Goal: Ask a question

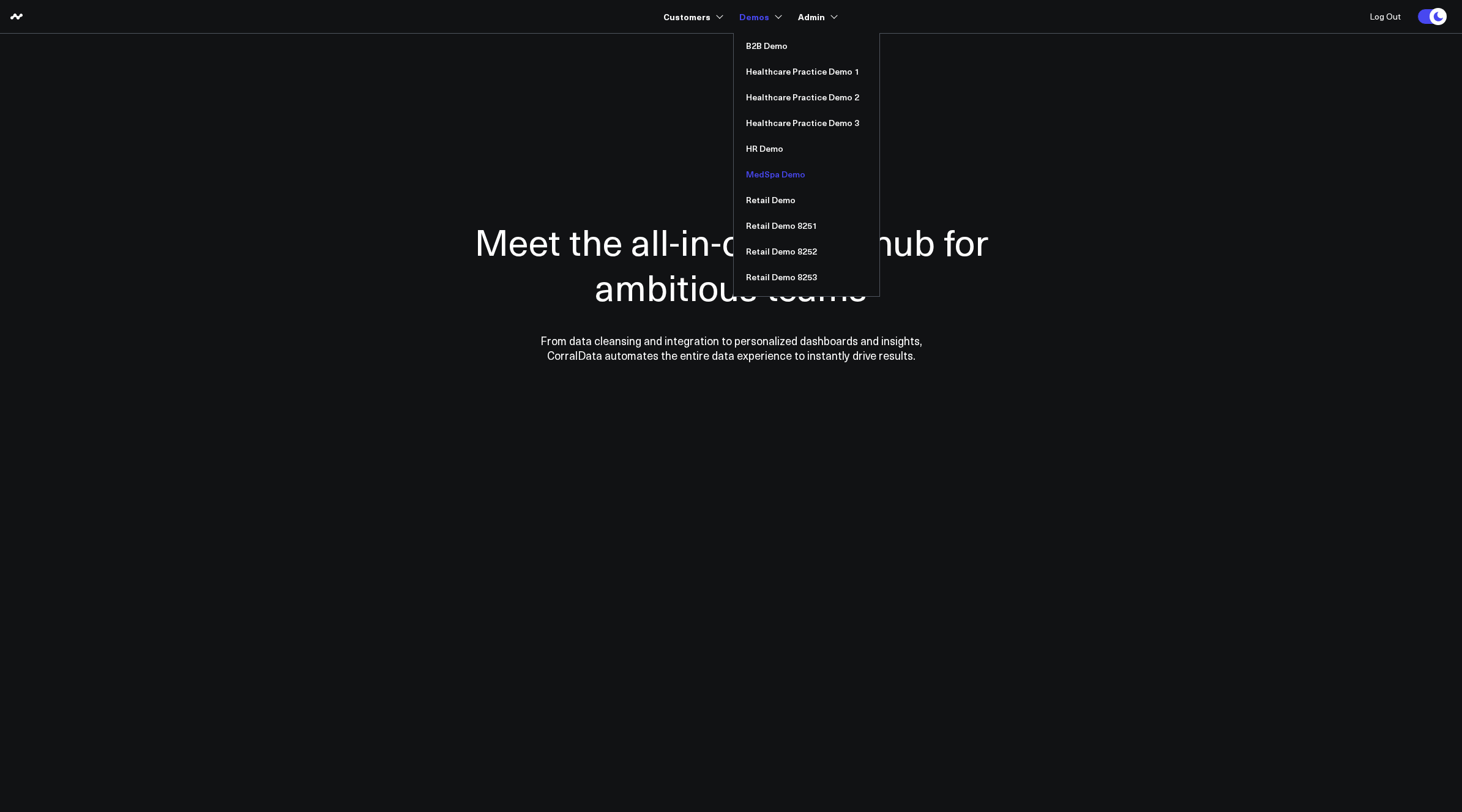
click at [777, 172] on link "MedSpa Demo" at bounding box center [806, 174] width 146 height 26
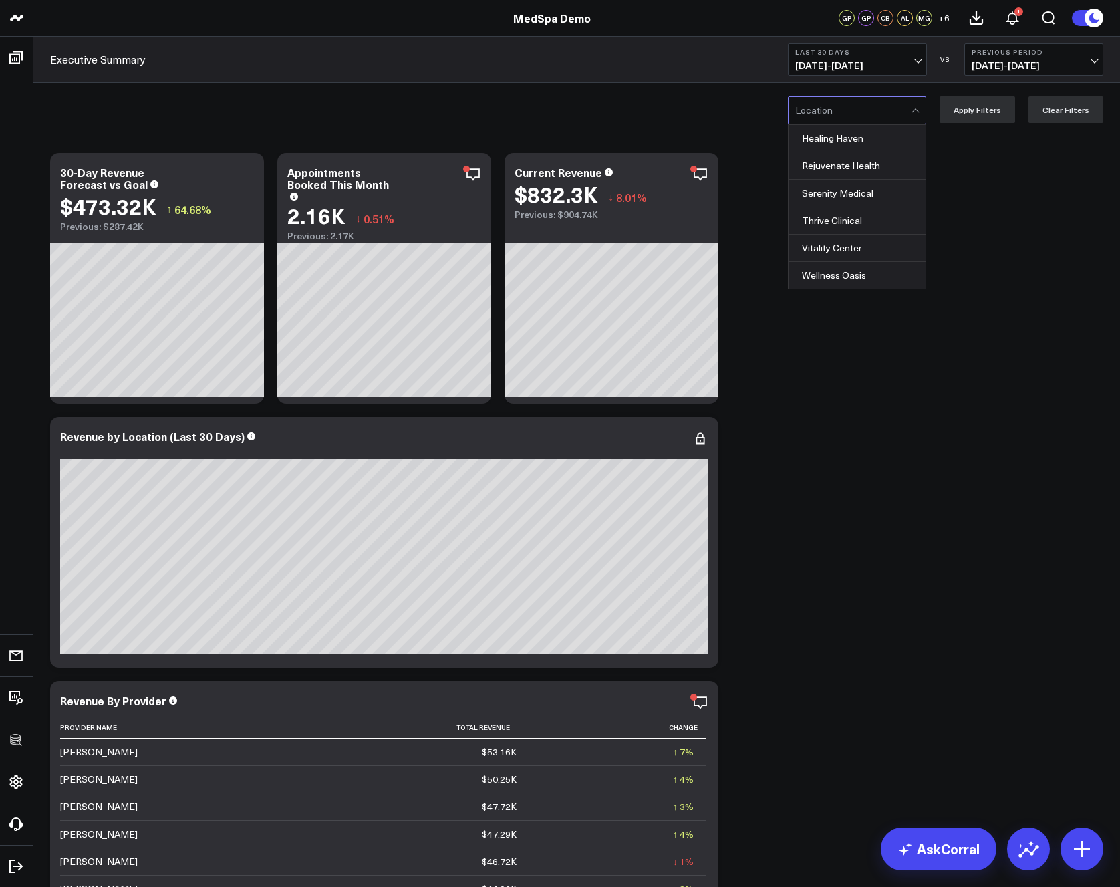
click at [875, 107] on div at bounding box center [853, 110] width 116 height 27
click at [836, 192] on div "Serenity Medical" at bounding box center [857, 193] width 137 height 27
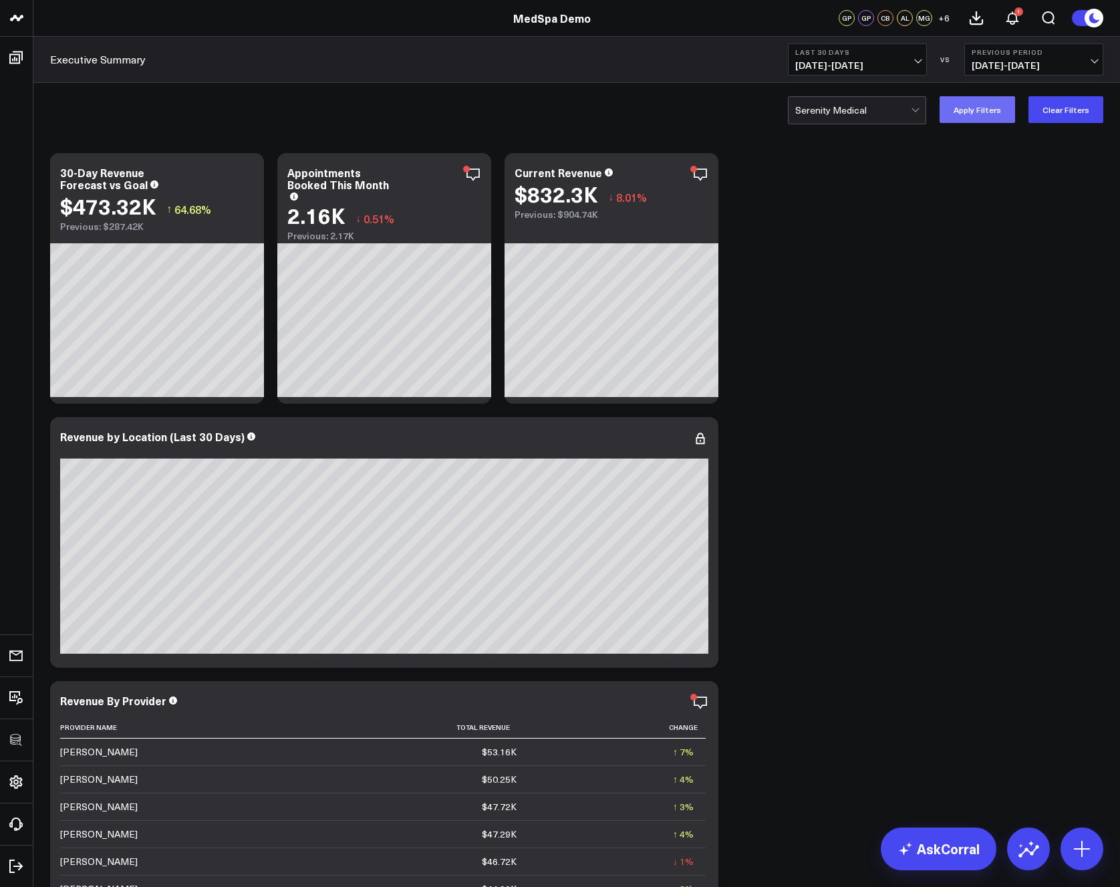
click at [989, 114] on button "Apply Filters" at bounding box center [978, 109] width 76 height 27
click at [1021, 842] on icon at bounding box center [1028, 848] width 21 height 21
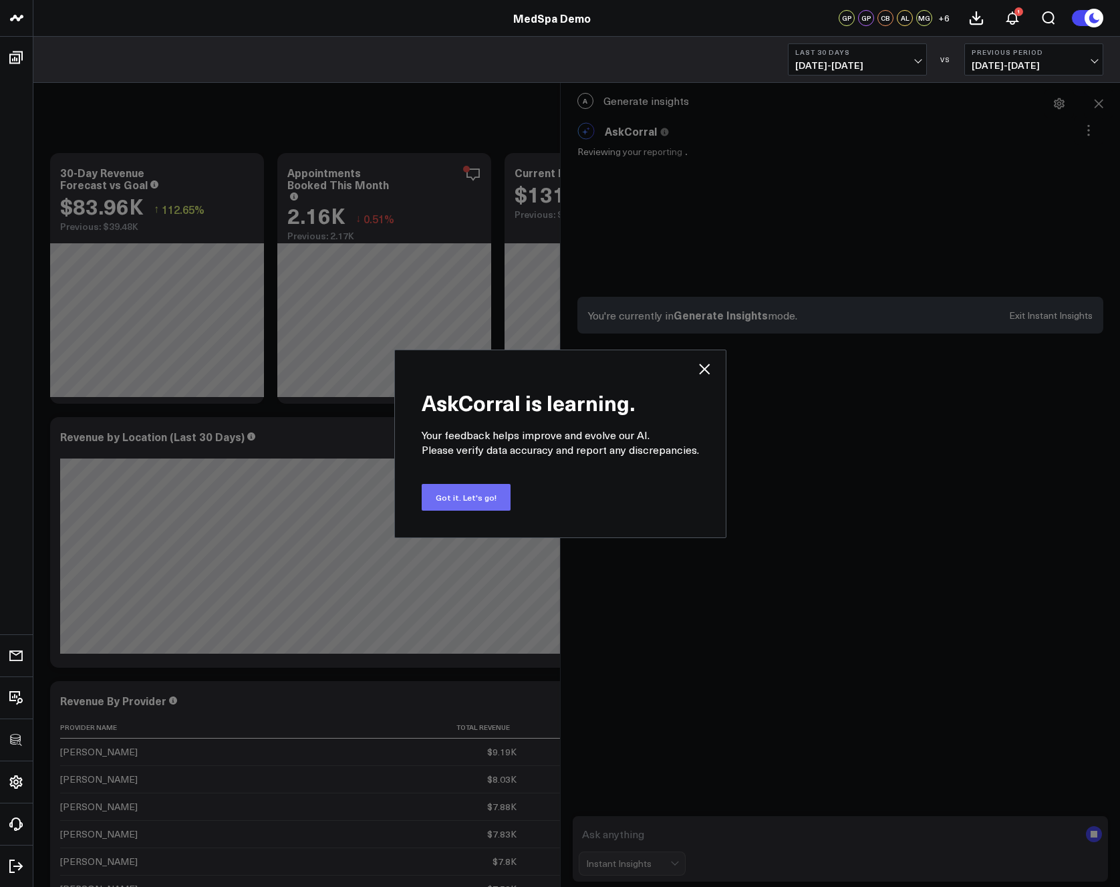
click at [463, 493] on button "Got it. Let's go!" at bounding box center [466, 497] width 89 height 27
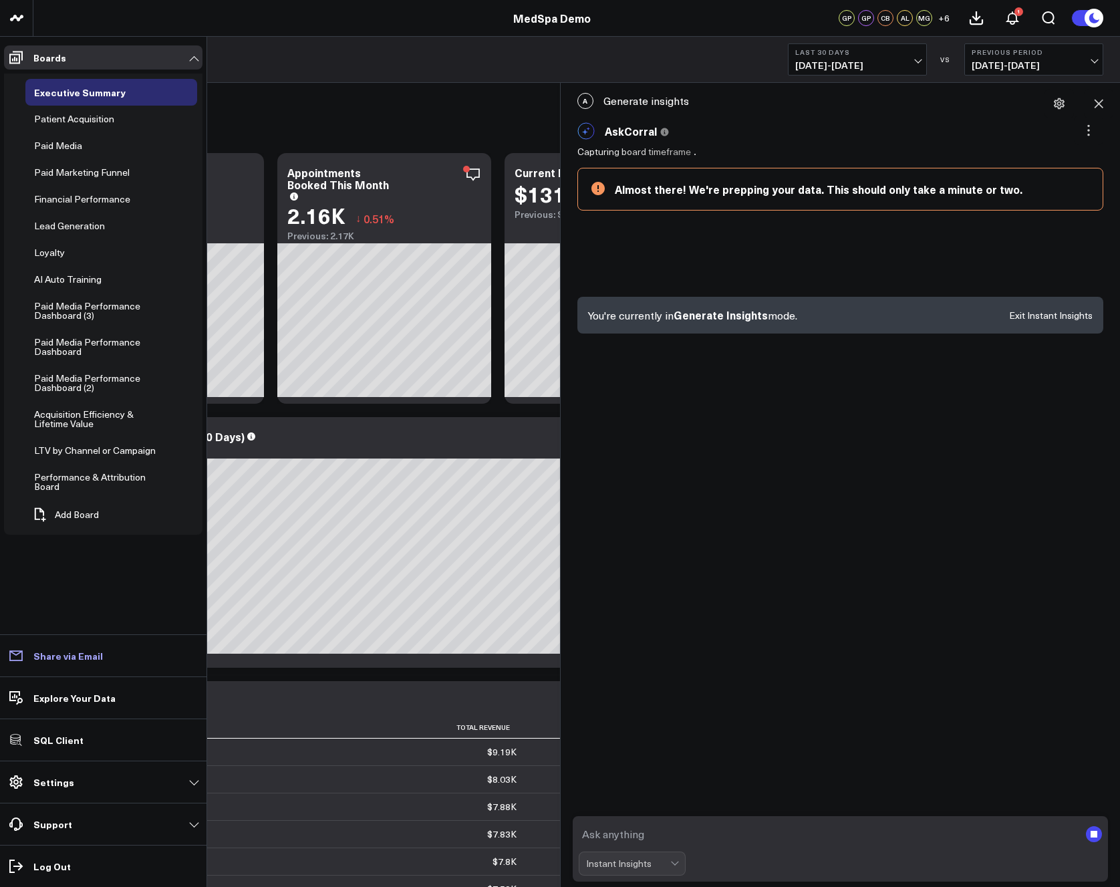
click at [72, 655] on p "Share via Email" at bounding box center [68, 655] width 70 height 11
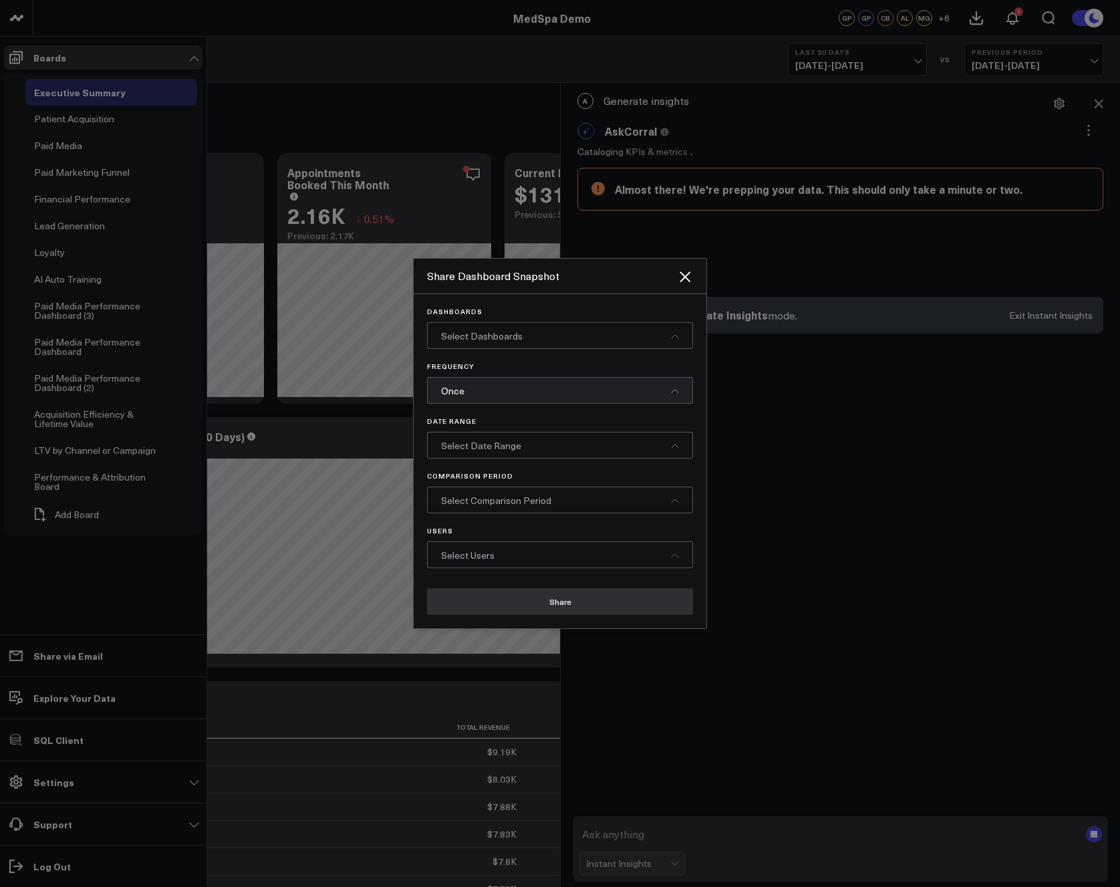
click at [507, 339] on span "Select Dashboards" at bounding box center [482, 336] width 82 height 13
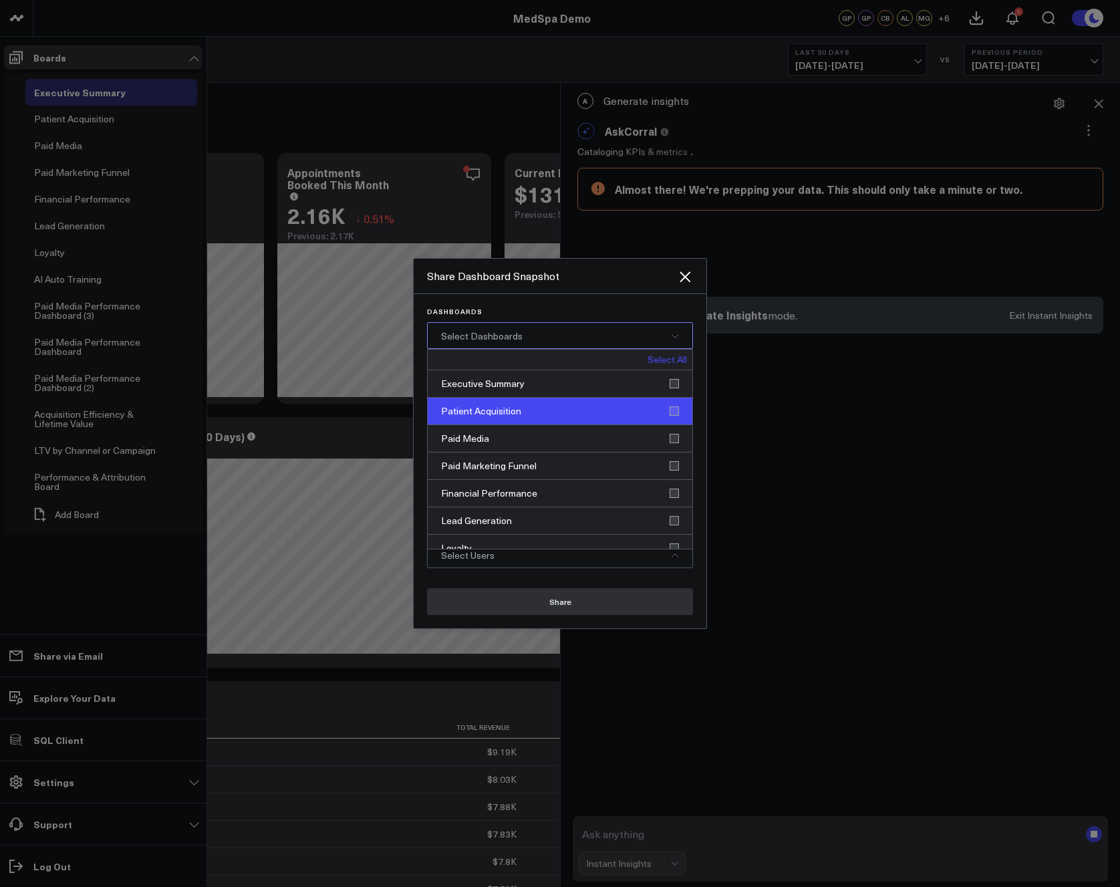
click at [519, 398] on div "Patient Acquisition" at bounding box center [560, 411] width 265 height 27
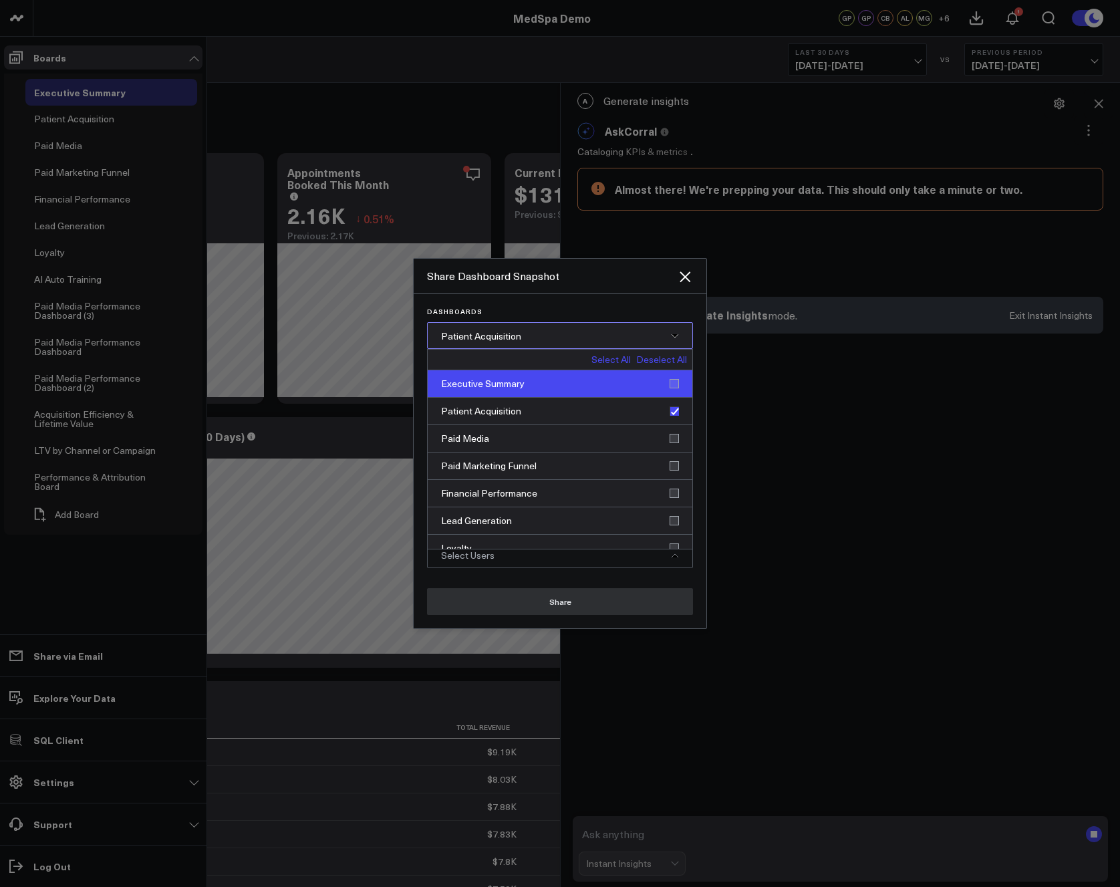
click at [515, 385] on div "Executive Summary" at bounding box center [560, 383] width 265 height 27
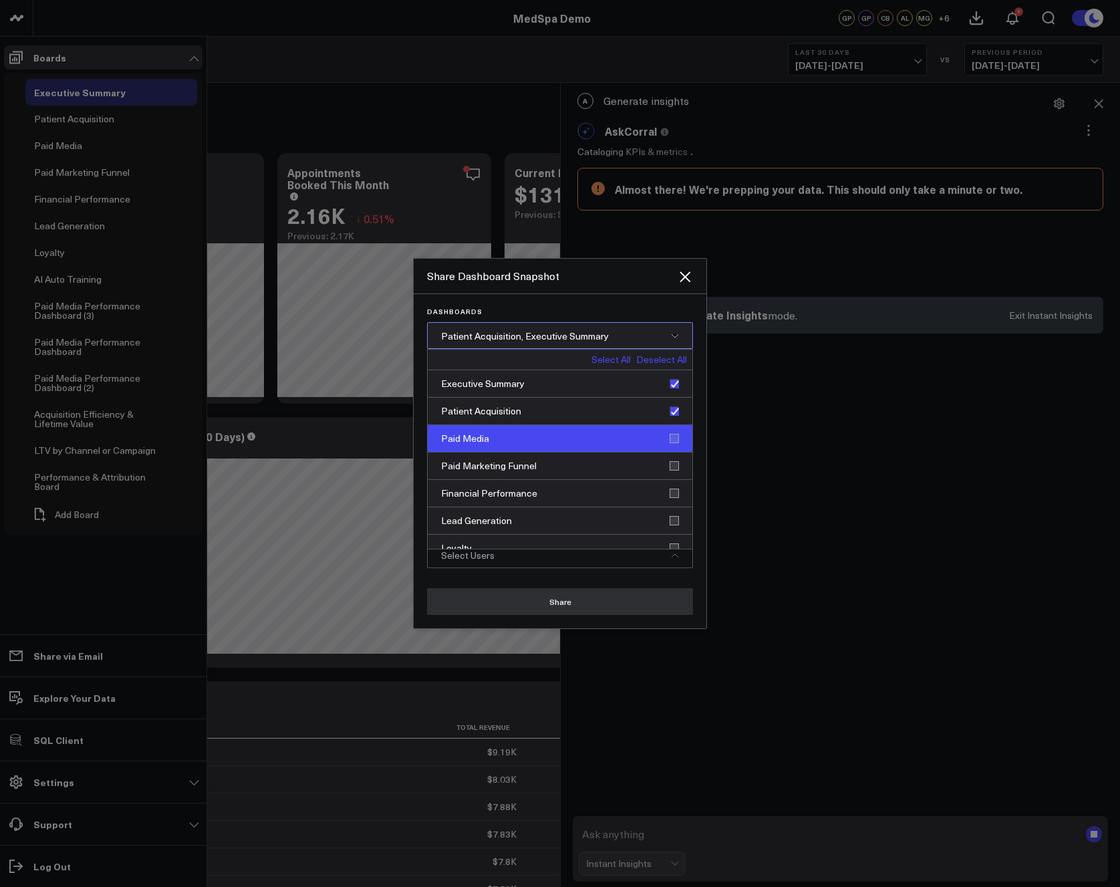
click at [519, 441] on div "Paid Media" at bounding box center [560, 438] width 265 height 27
click at [509, 336] on span "Patient Acquisition, Executive Summary, Paid [...]" at bounding box center [543, 336] width 204 height 13
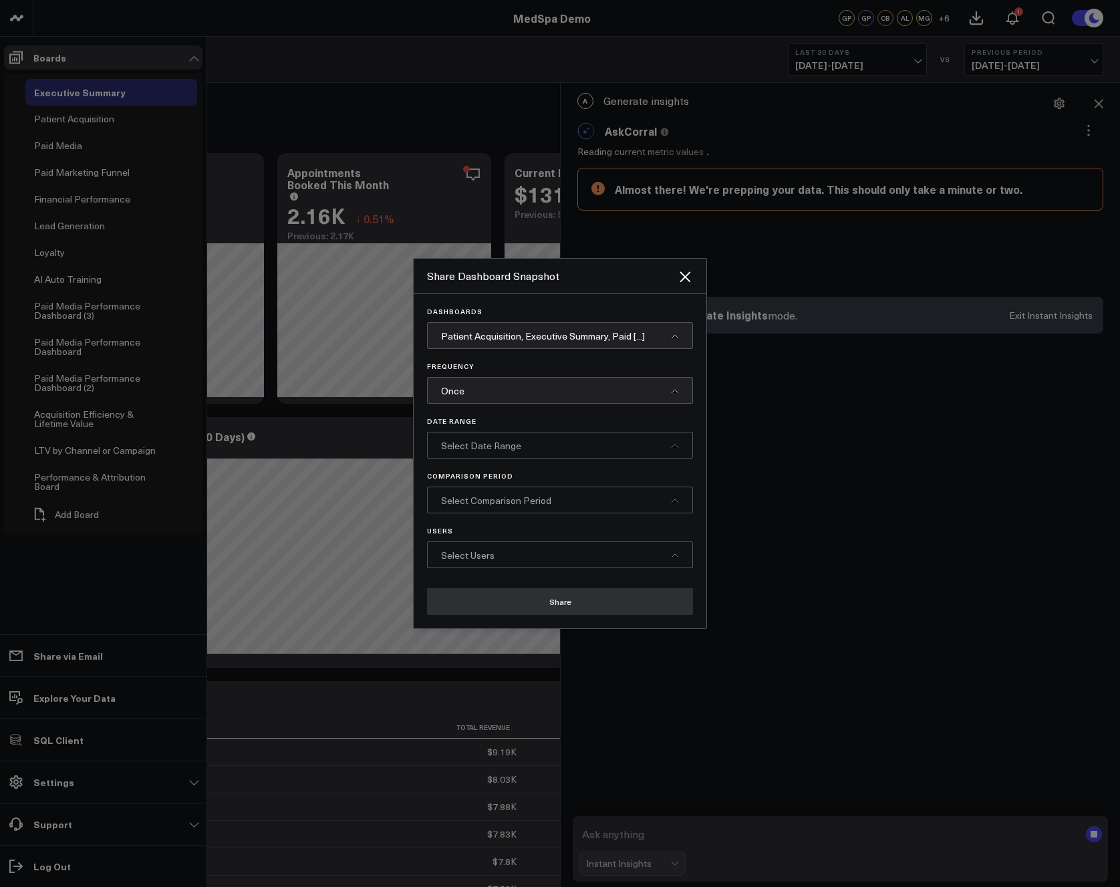
click at [509, 388] on div "Once" at bounding box center [560, 390] width 266 height 27
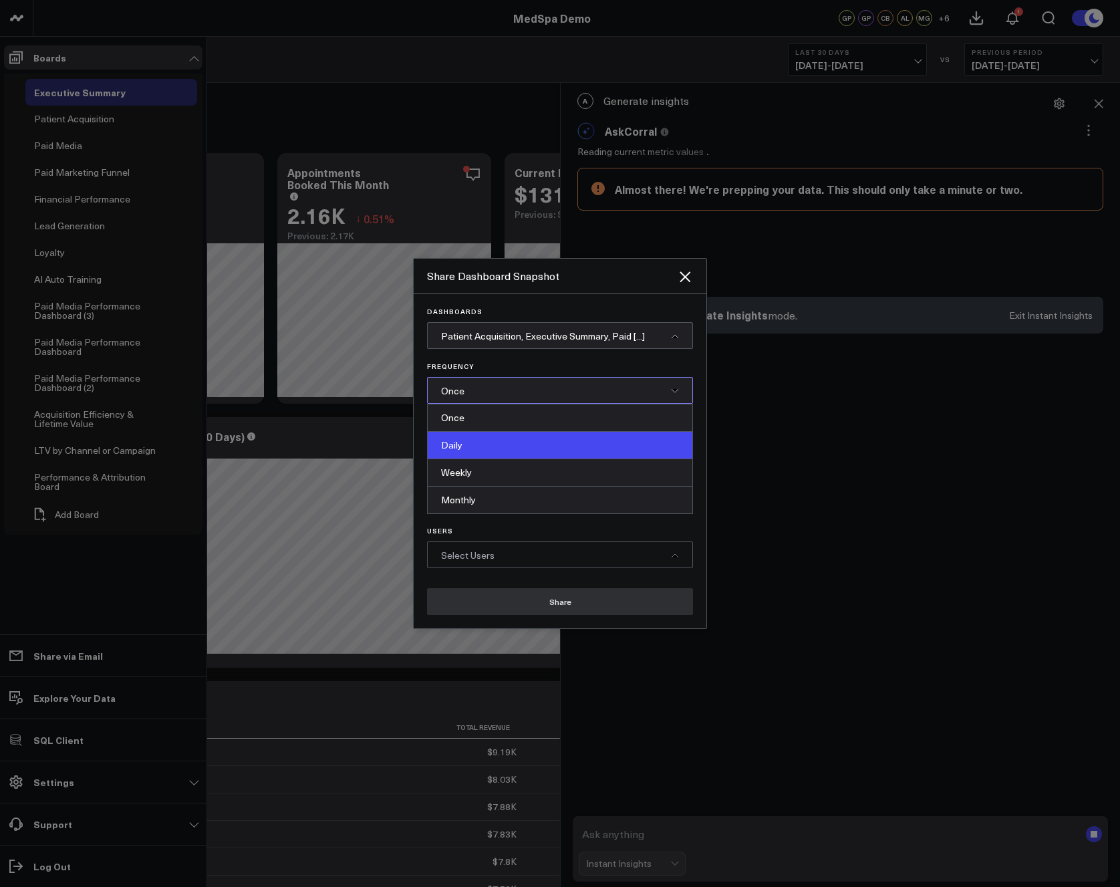
click at [492, 445] on div "Daily" at bounding box center [560, 445] width 265 height 27
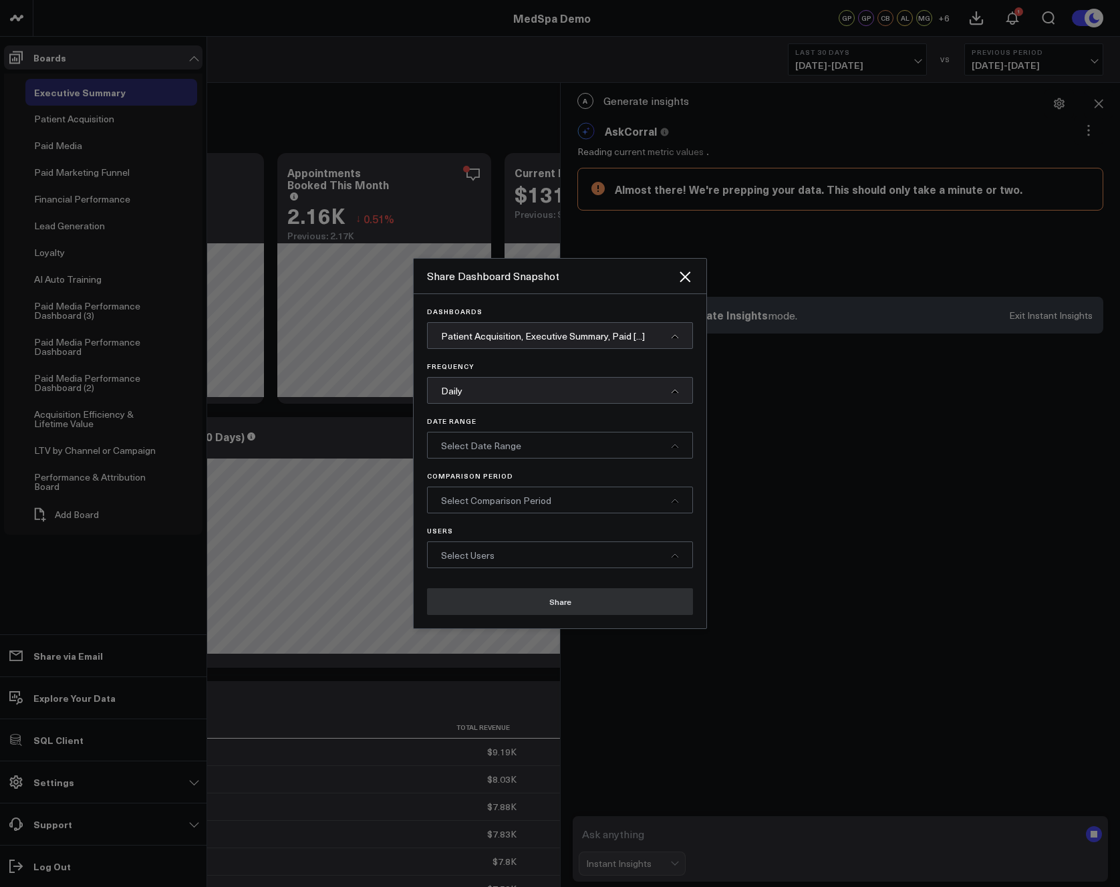
click at [483, 445] on span "Select Date Range" at bounding box center [481, 445] width 80 height 13
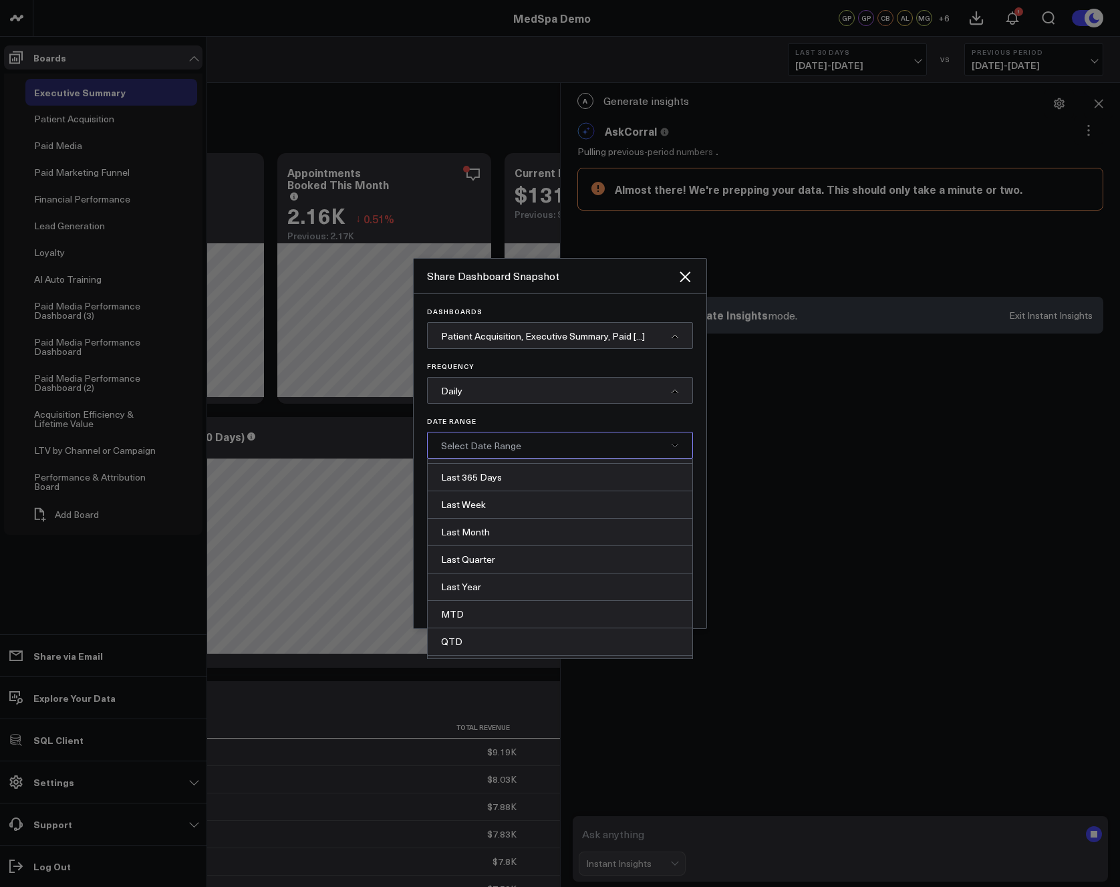
scroll to position [156, 0]
click at [491, 591] on div "MTD" at bounding box center [560, 590] width 265 height 27
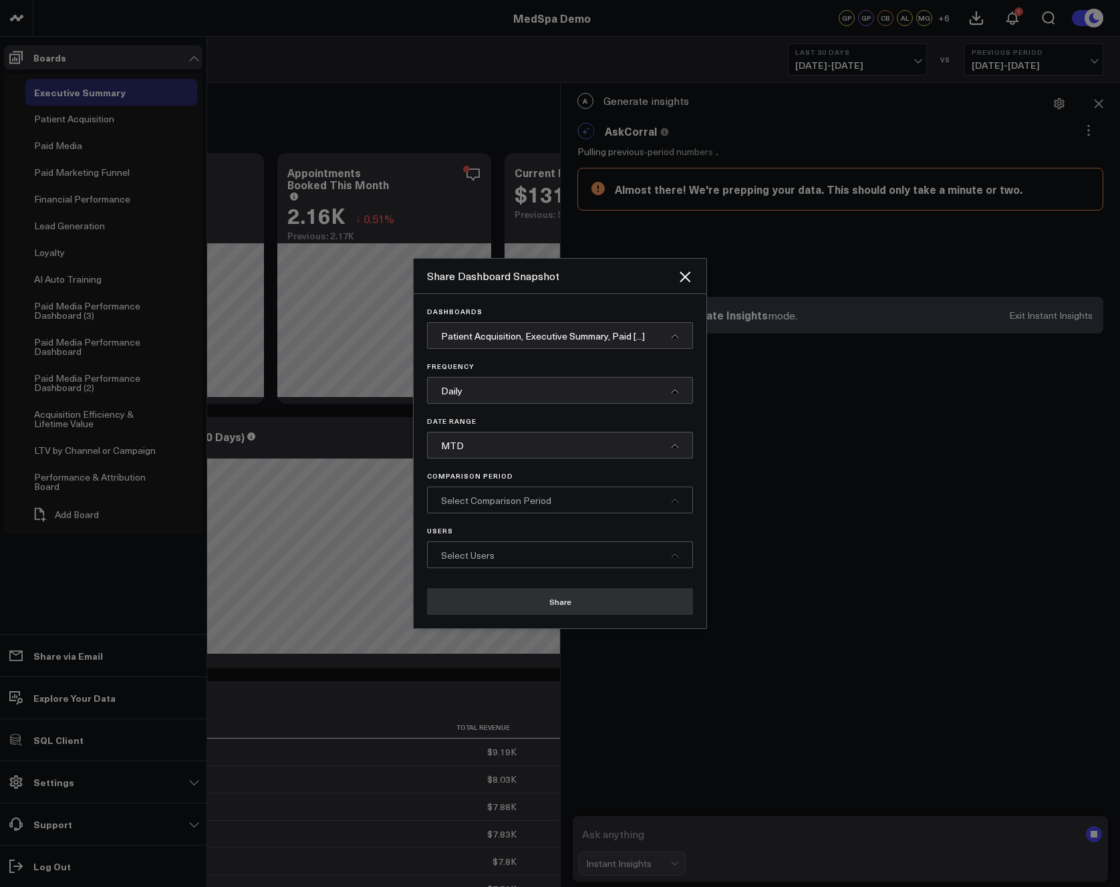
click at [486, 502] on span "Select Comparison Period" at bounding box center [496, 500] width 110 height 13
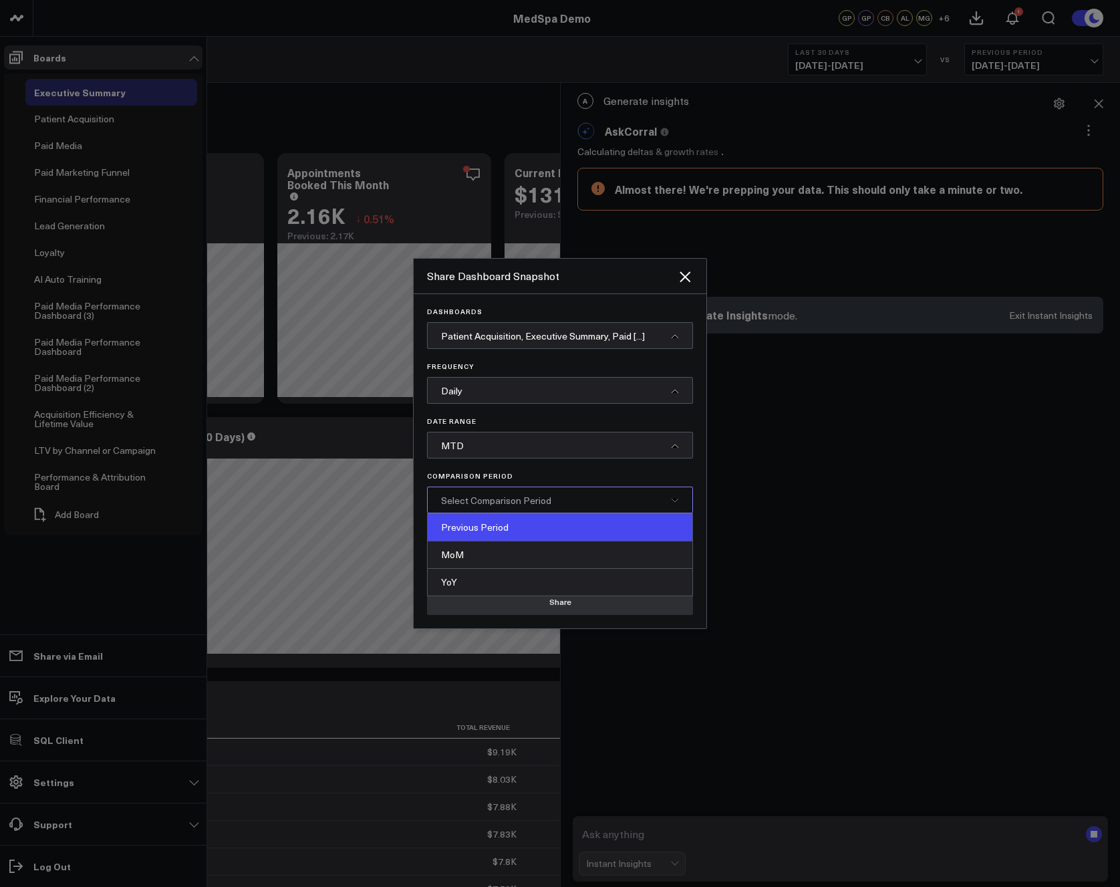
click at [478, 535] on div "Previous Period" at bounding box center [560, 527] width 265 height 27
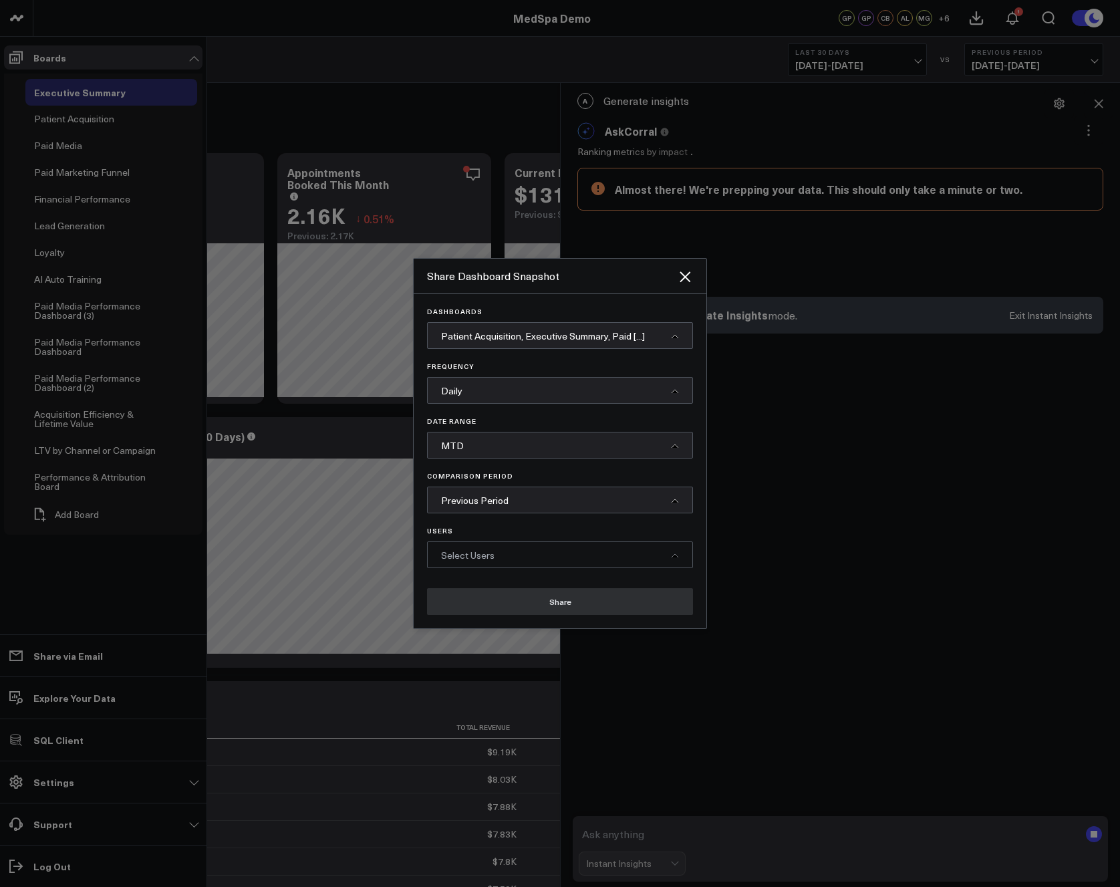
click at [477, 555] on span "Select Users" at bounding box center [467, 555] width 53 height 13
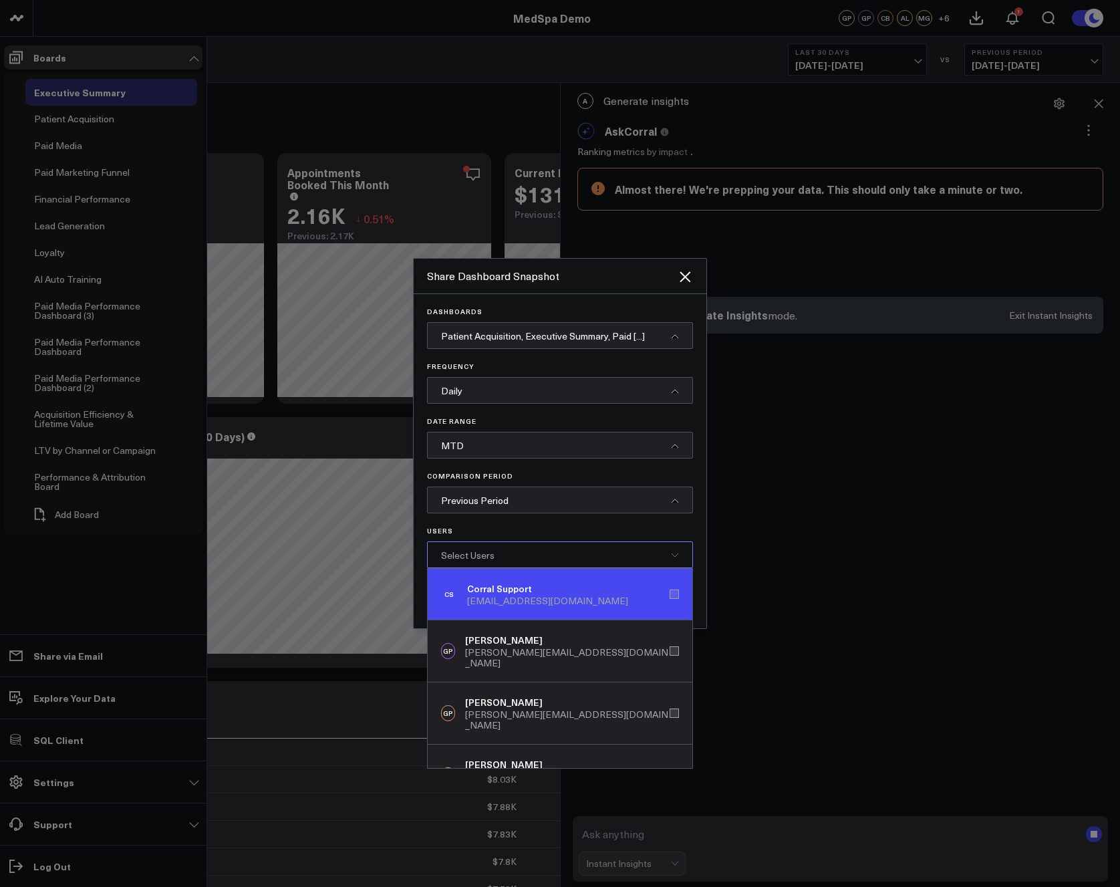
click at [499, 588] on div "Corral Support" at bounding box center [547, 588] width 161 height 13
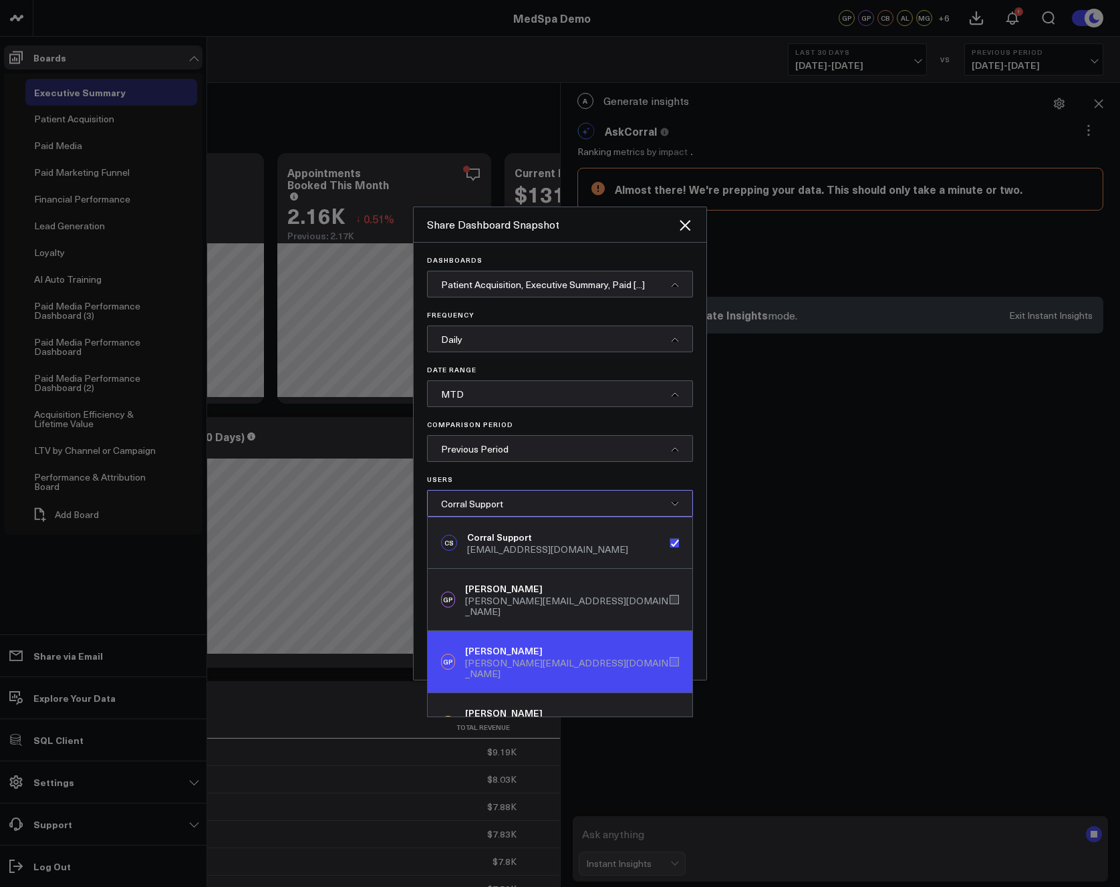
click at [501, 644] on div "Gareth Price" at bounding box center [567, 650] width 205 height 13
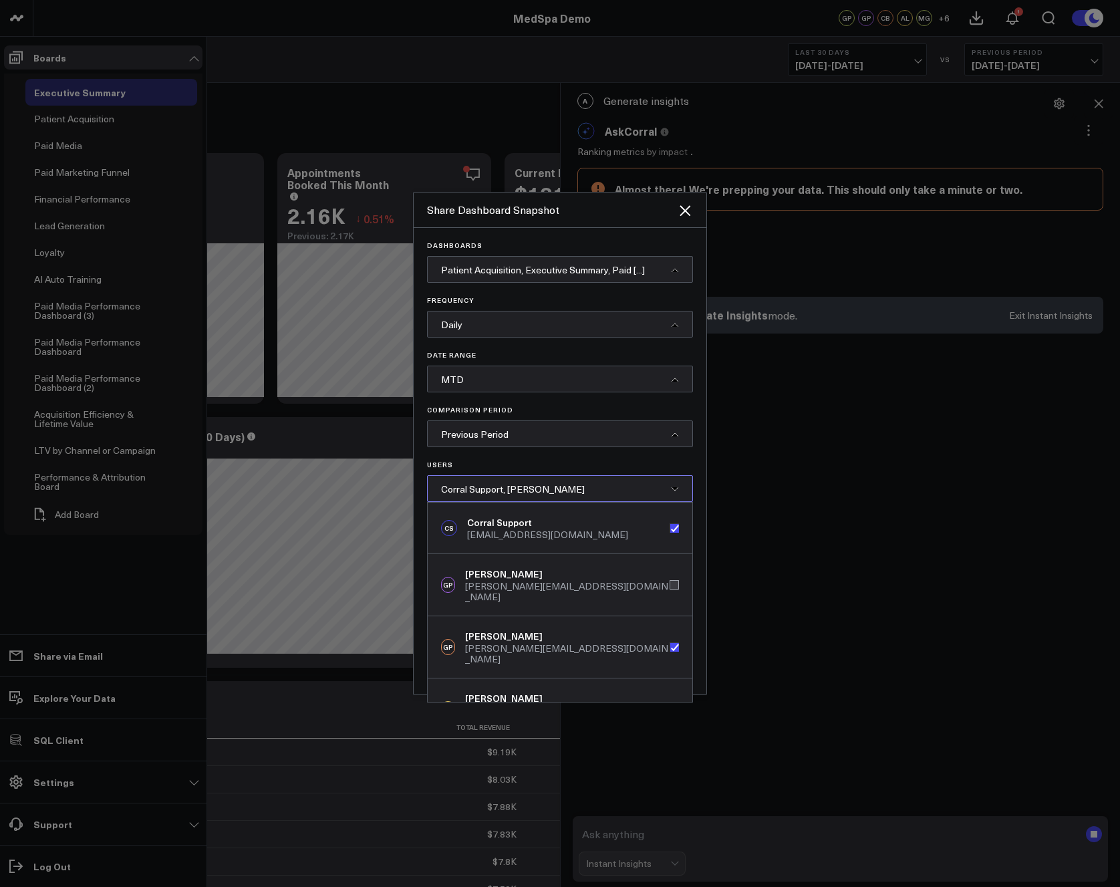
click at [507, 491] on span "Corral Support, Gareth Price" at bounding box center [513, 489] width 144 height 13
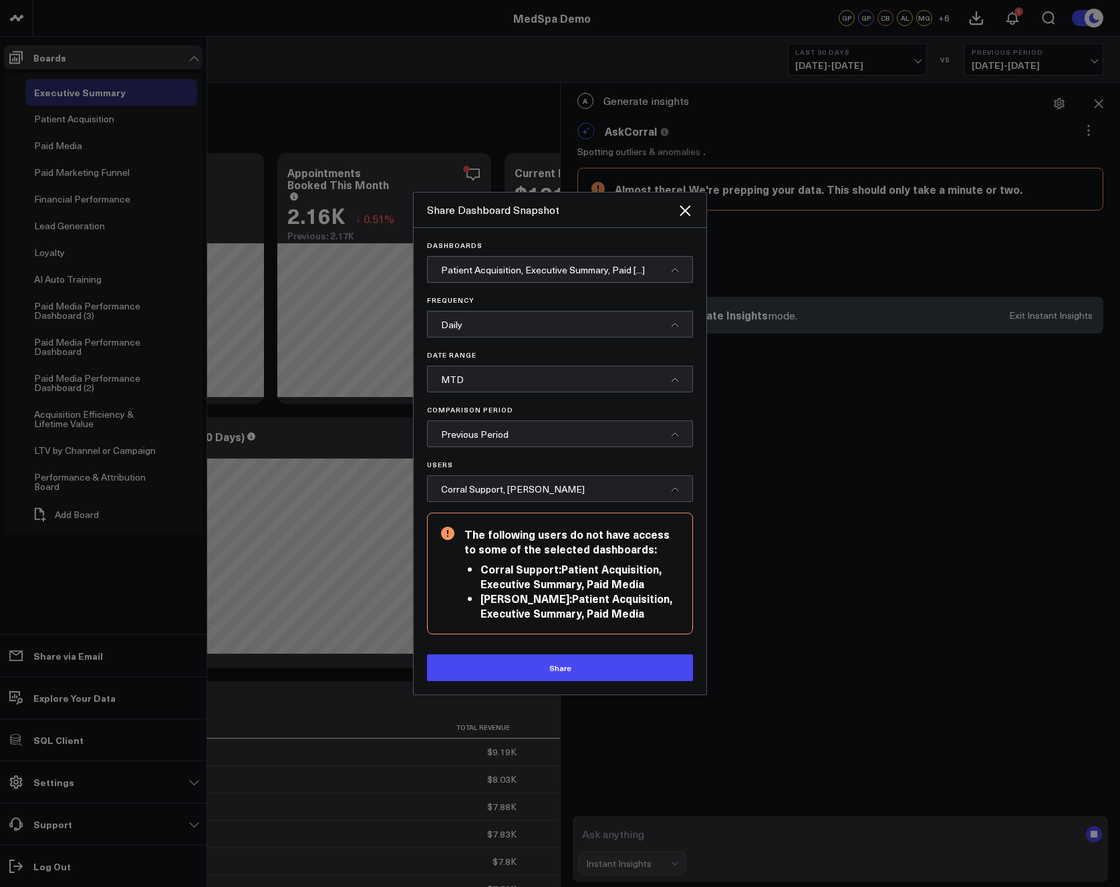
click at [532, 492] on span "Corral Support, Gareth Price" at bounding box center [513, 489] width 144 height 13
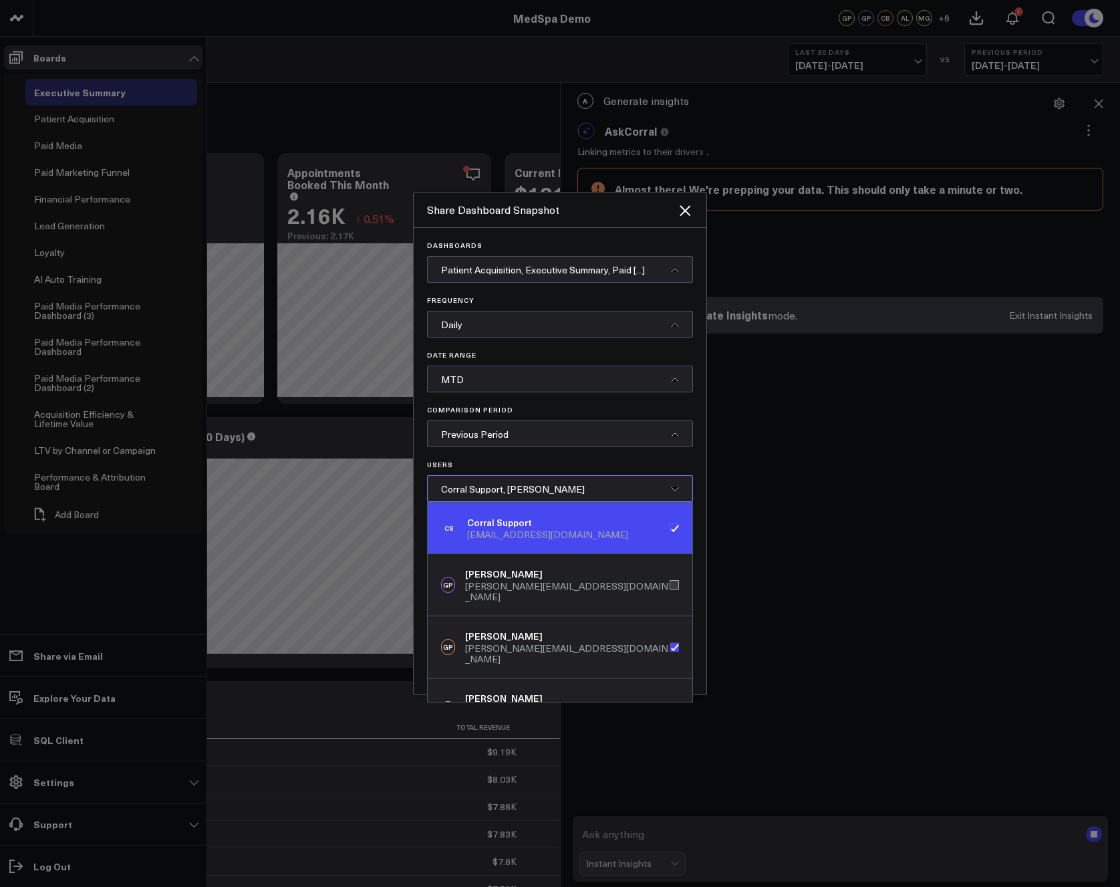
drag, startPoint x: 582, startPoint y: 625, endPoint x: 582, endPoint y: 565, distance: 59.5
click at [581, 622] on div "GP Gareth Price gareth@corraldata.com" at bounding box center [560, 647] width 265 height 62
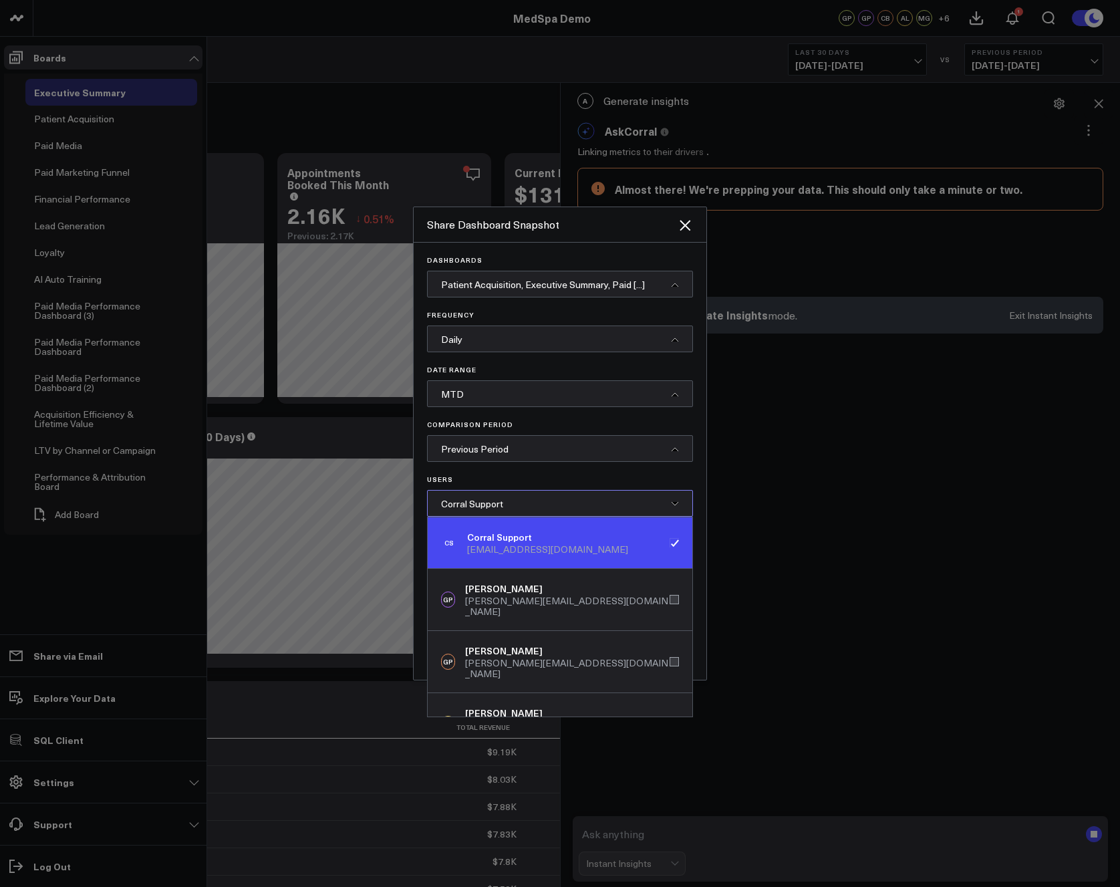
click at [584, 548] on div "CS Corral Support support@corraldata.com" at bounding box center [560, 542] width 265 height 51
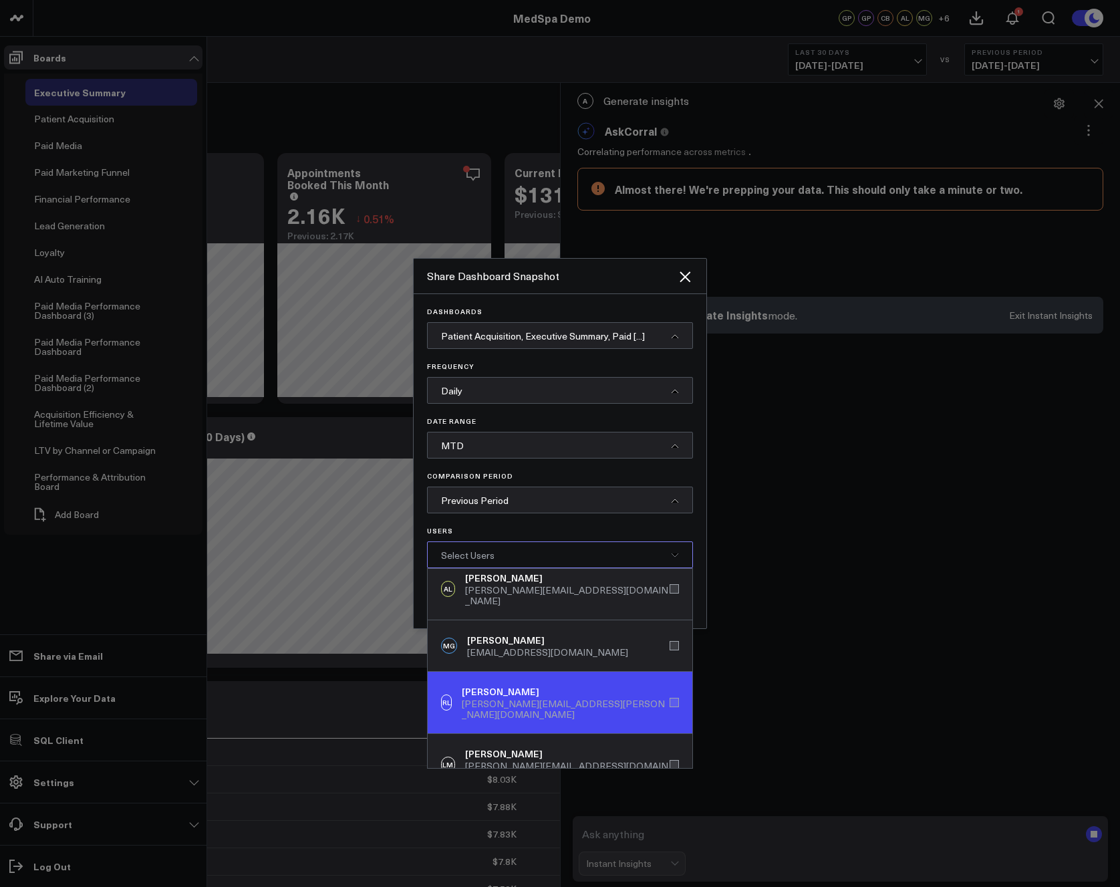
scroll to position [250, 0]
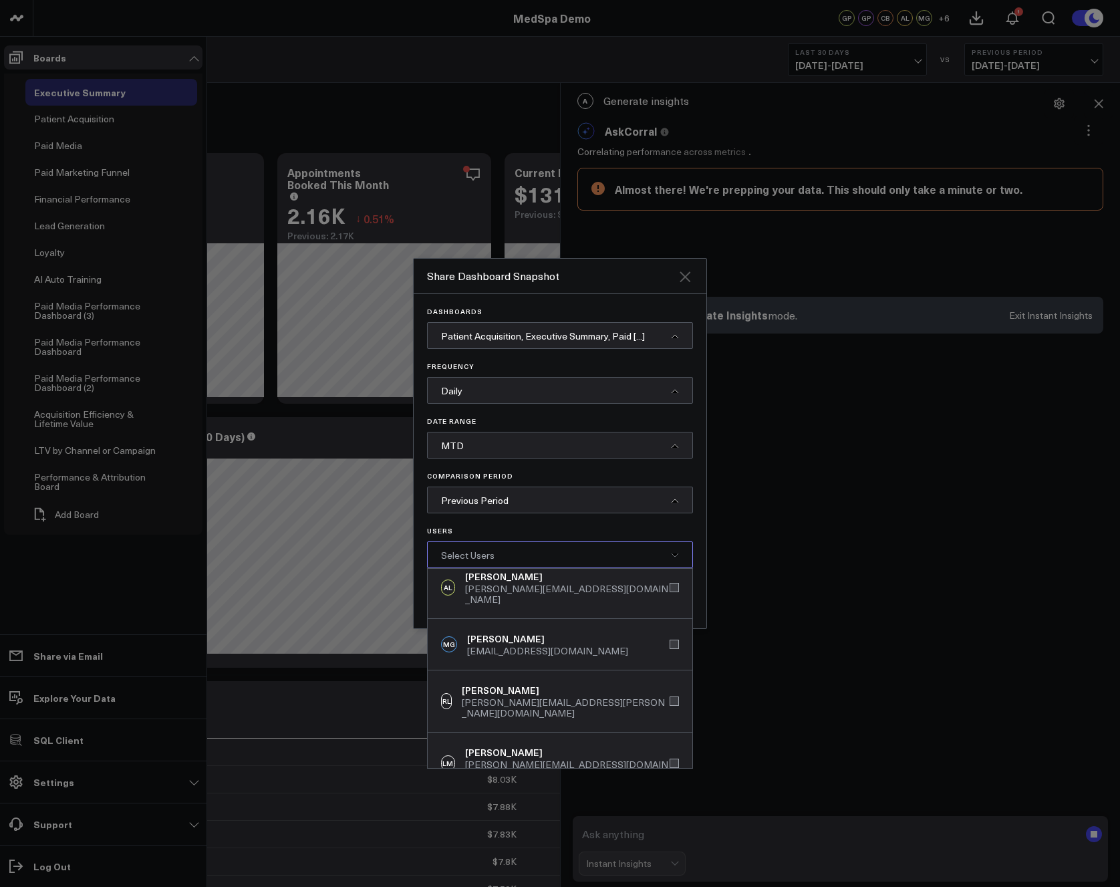
click at [686, 275] on icon "Close" at bounding box center [685, 276] width 11 height 11
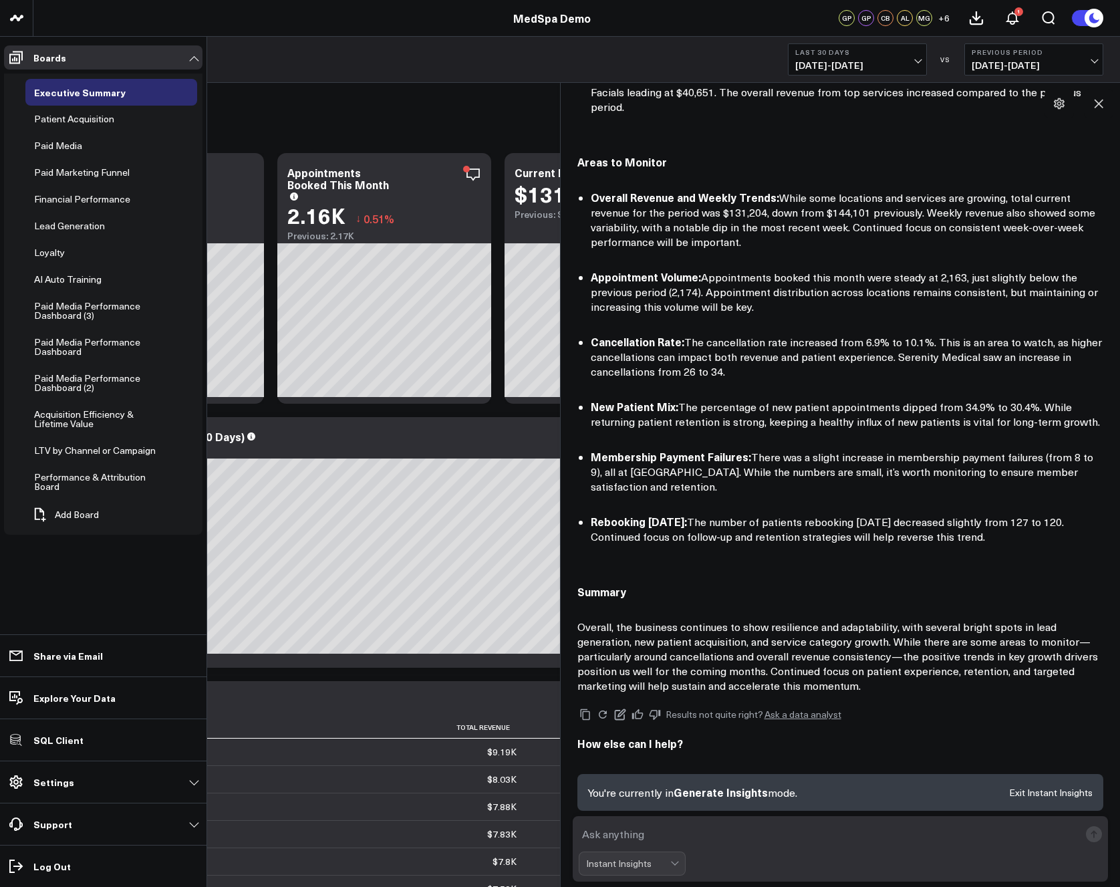
scroll to position [550, 0]
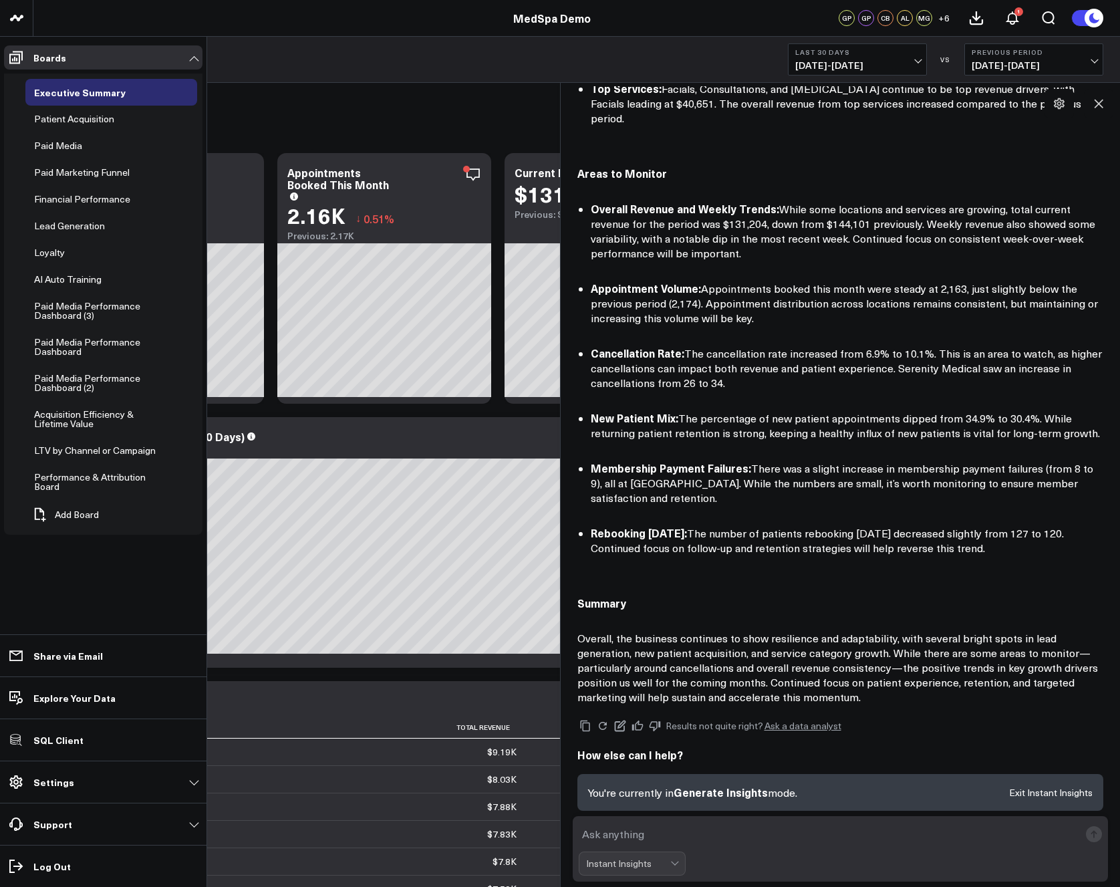
drag, startPoint x: 922, startPoint y: 488, endPoint x: 870, endPoint y: 487, distance: 52.8
click at [870, 487] on li "Membership Payment Failures: There was a slight increase in membership payment …" at bounding box center [847, 483] width 513 height 45
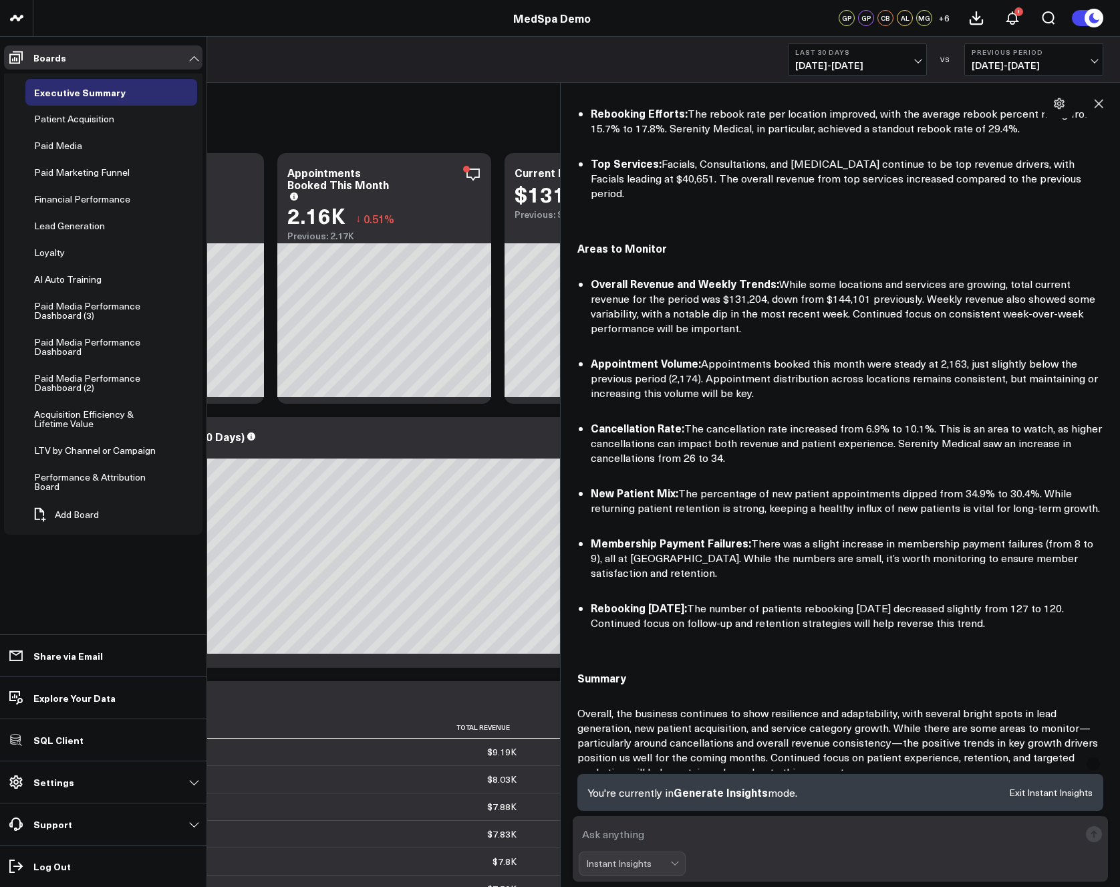
scroll to position [475, 0]
drag, startPoint x: 837, startPoint y: 448, endPoint x: 740, endPoint y: 450, distance: 96.9
click at [740, 450] on li "Cancellation Rate: The cancellation rate increased from 6.9% to 10.1%. This is …" at bounding box center [847, 443] width 513 height 45
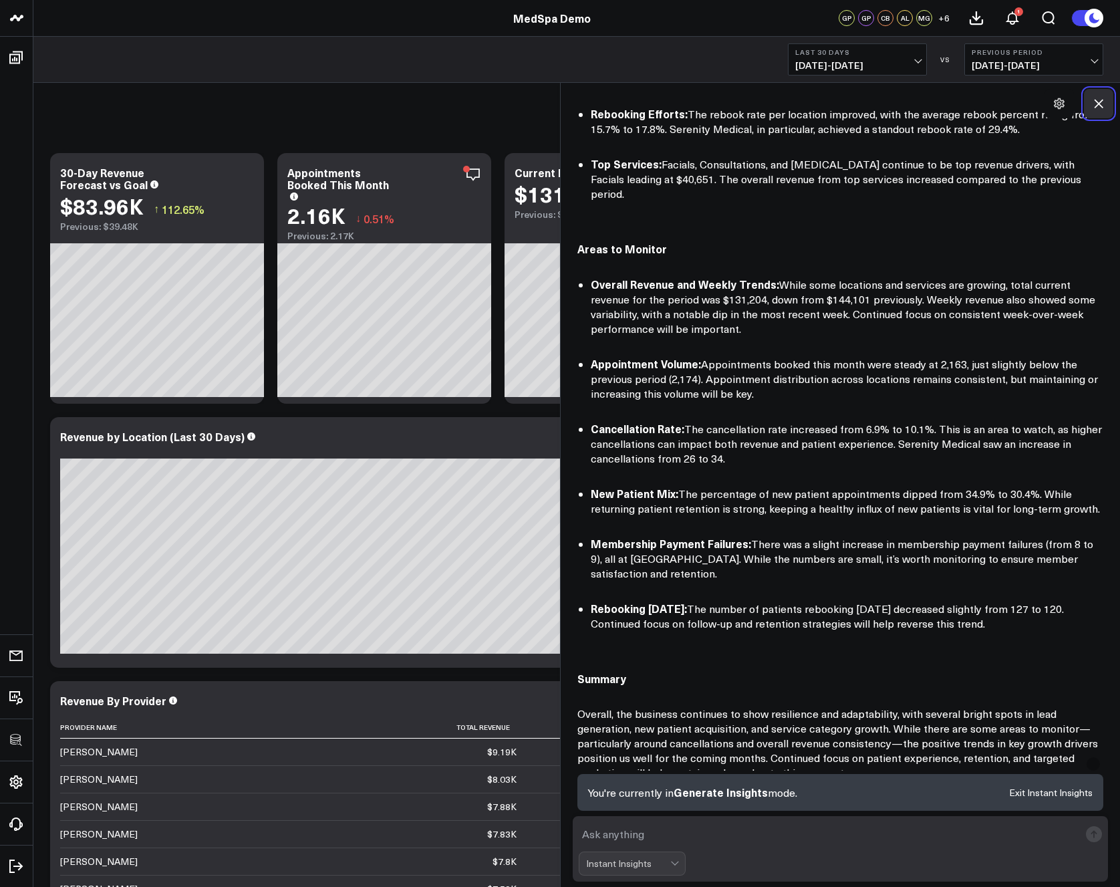
click at [1100, 105] on icon at bounding box center [1099, 104] width 9 height 9
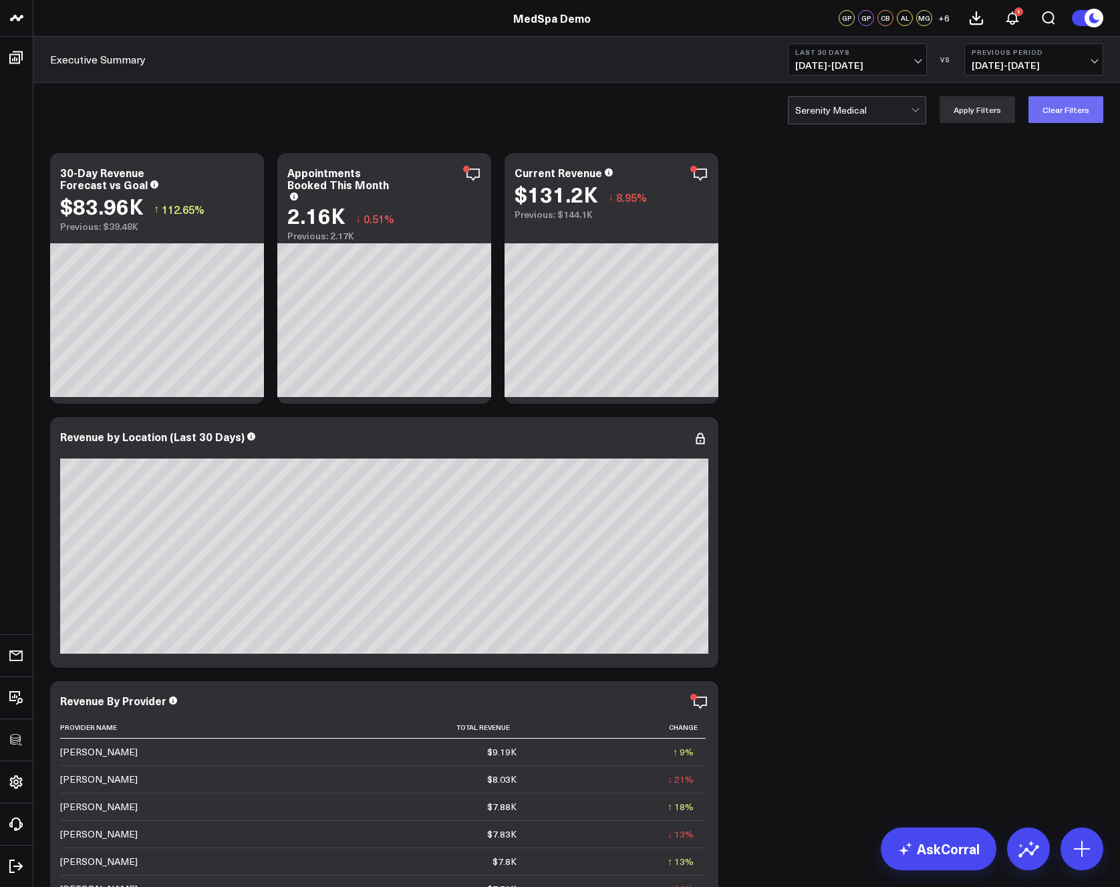
click at [1059, 112] on button "Clear Filters" at bounding box center [1066, 109] width 75 height 27
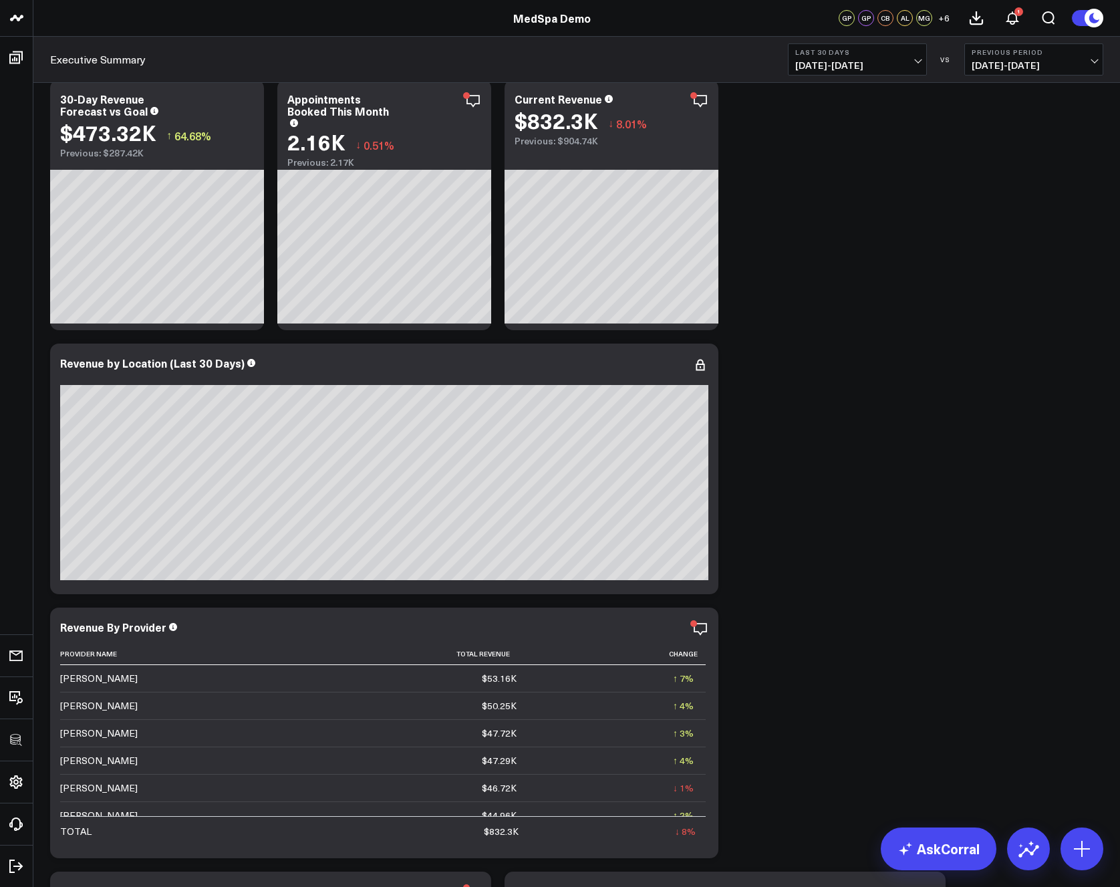
scroll to position [85, 0]
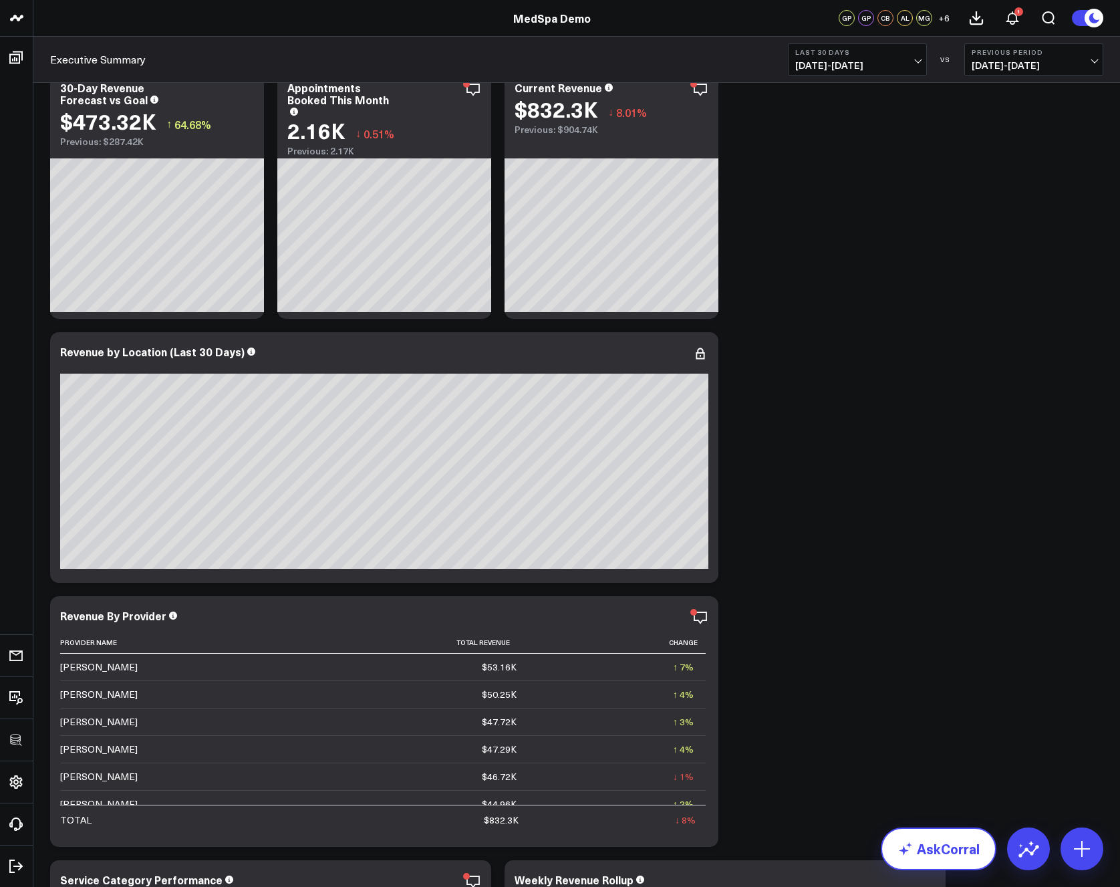
click at [969, 852] on link "AskCorral" at bounding box center [939, 849] width 116 height 43
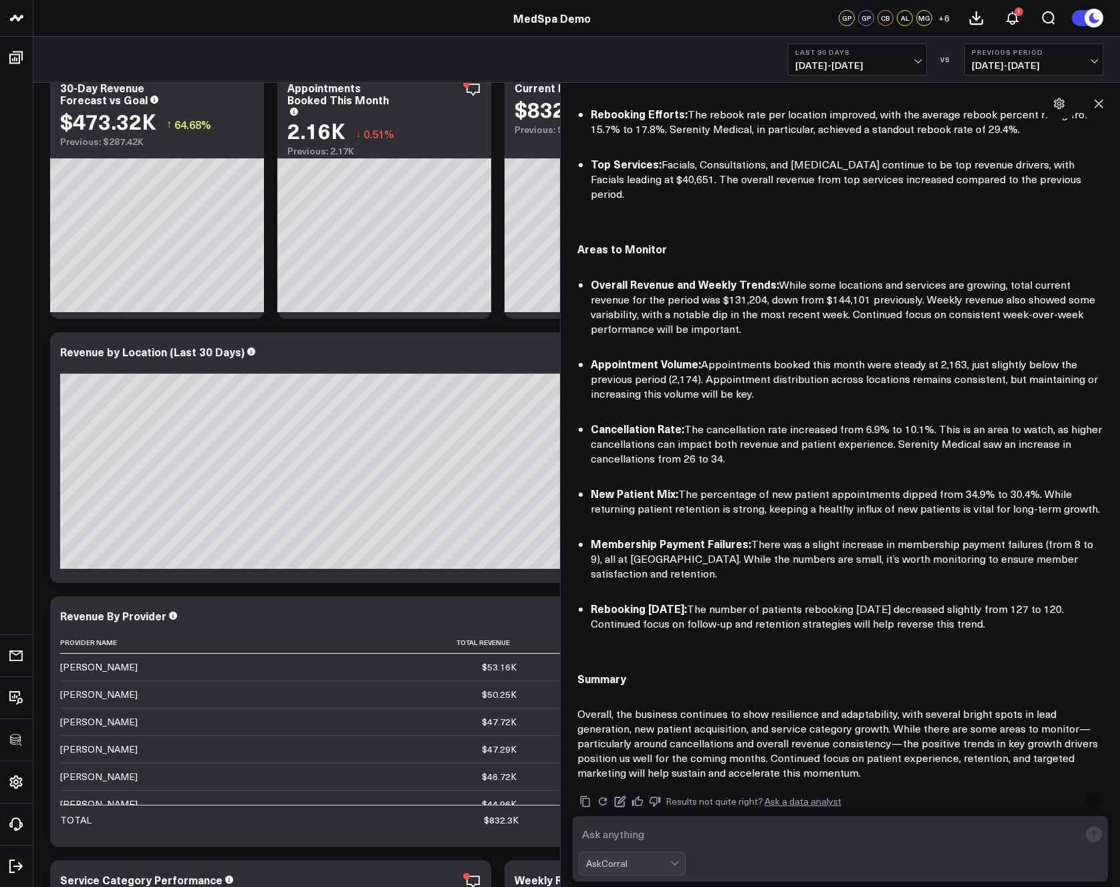
click at [640, 832] on textarea at bounding box center [829, 834] width 501 height 24
type textarea "what"
type textarea "how are my various locations performing?"
click at [814, 830] on textarea "how are my various locations performing?" at bounding box center [829, 834] width 501 height 24
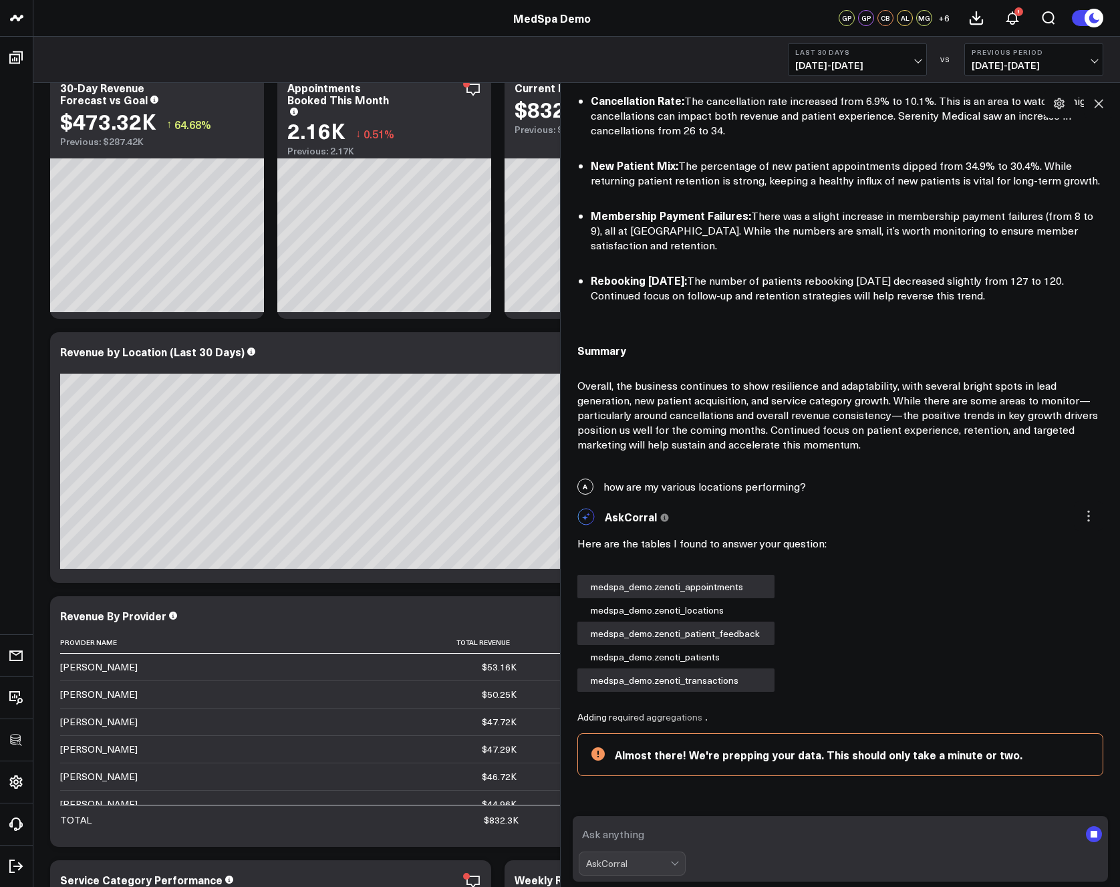
scroll to position [832, 0]
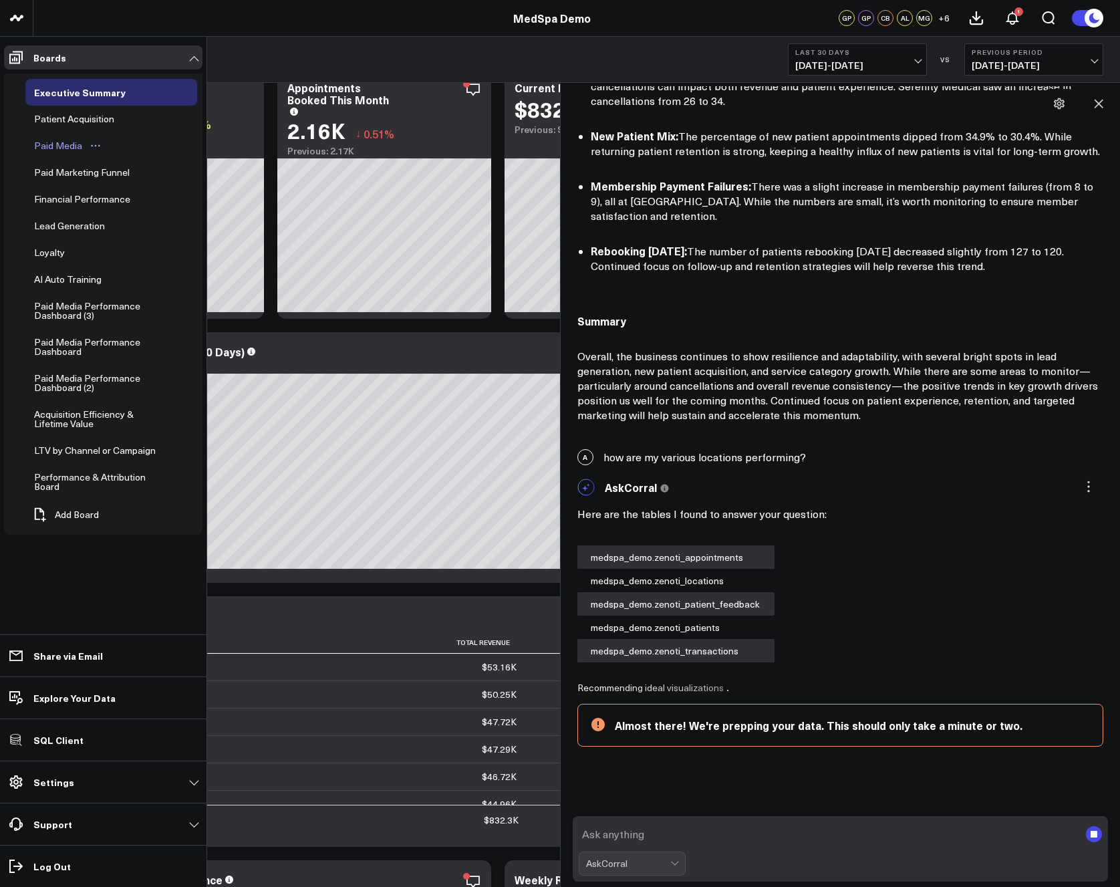
click at [88, 146] on button "Open board menu" at bounding box center [96, 145] width 20 height 11
click at [128, 191] on button "Edit Permissions" at bounding box center [156, 189] width 108 height 26
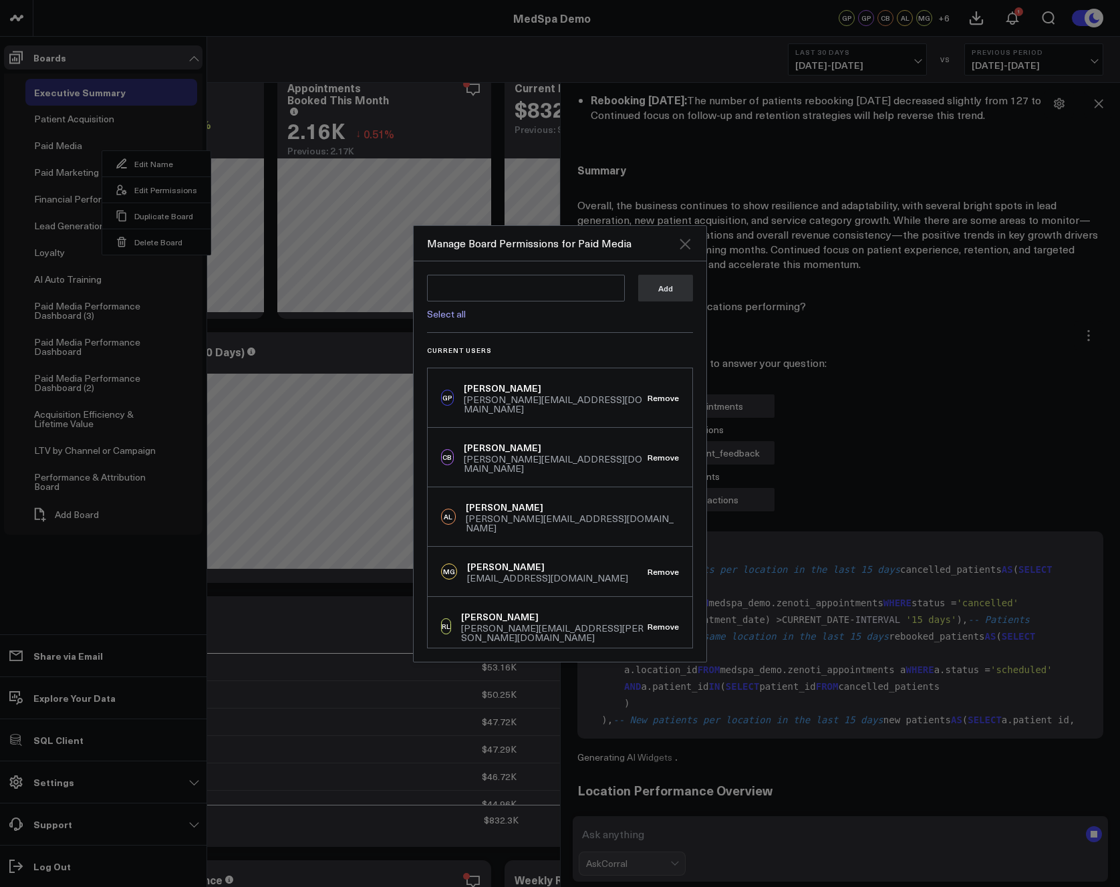
scroll to position [998, 0]
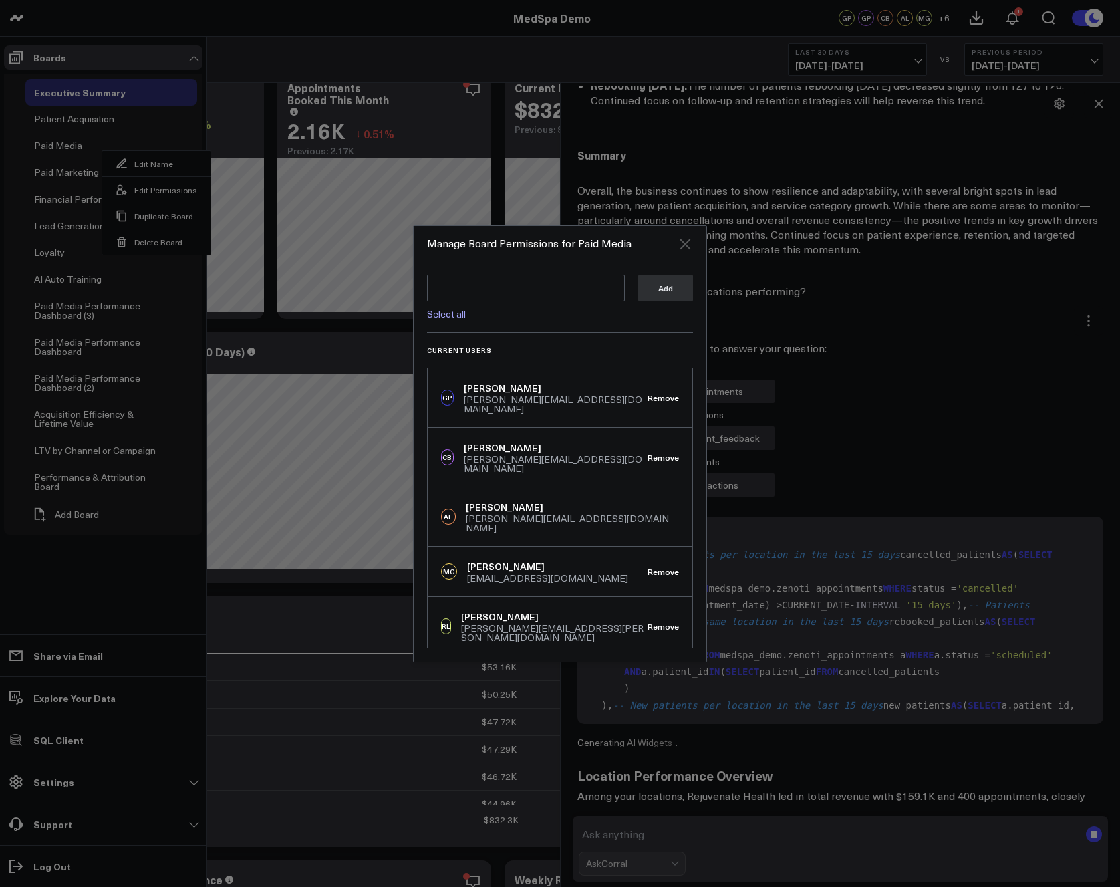
click at [683, 242] on icon "Close" at bounding box center [685, 244] width 11 height 11
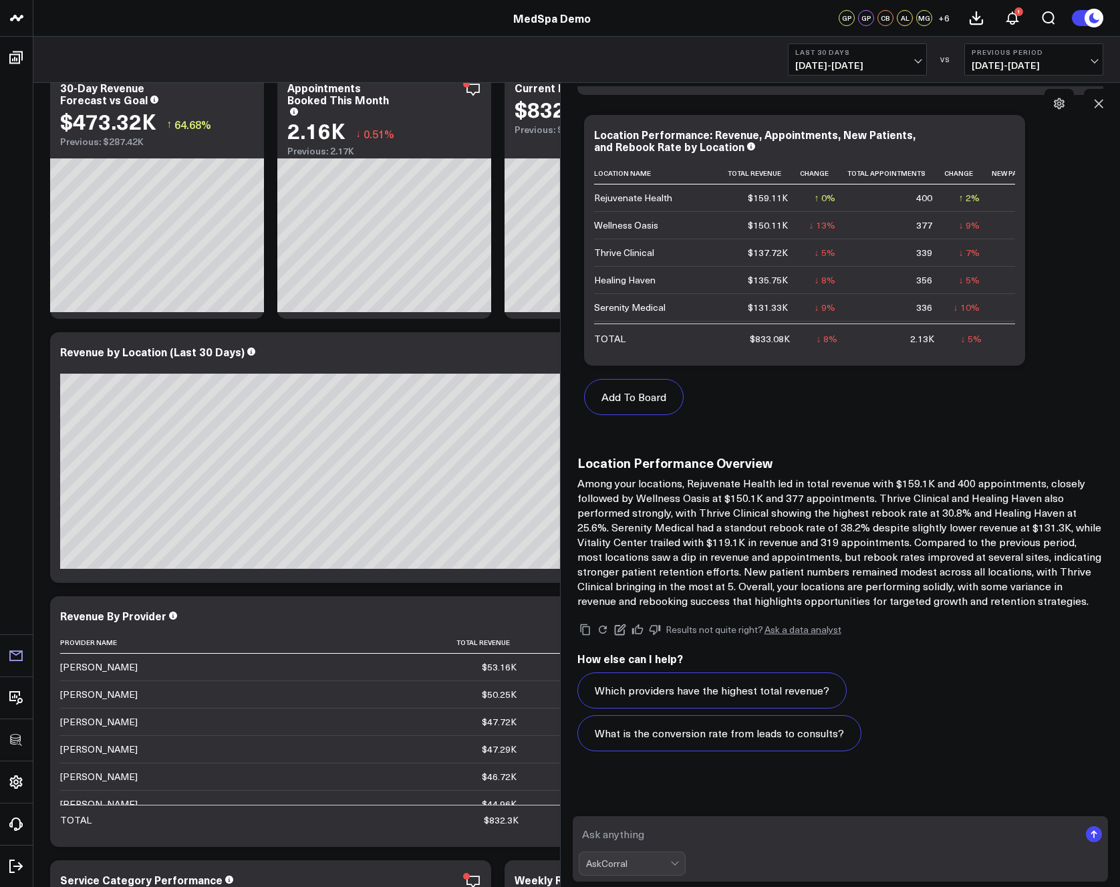
scroll to position [1616, 0]
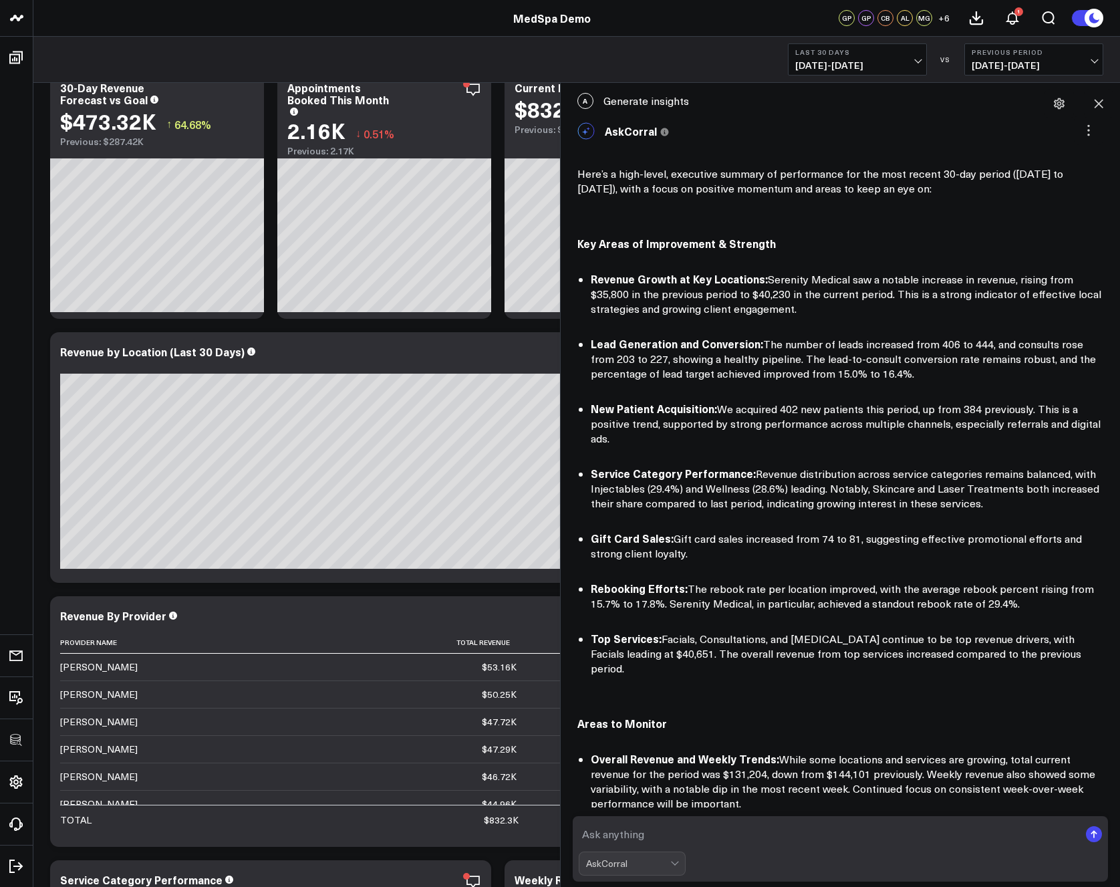
scroll to position [1616, 0]
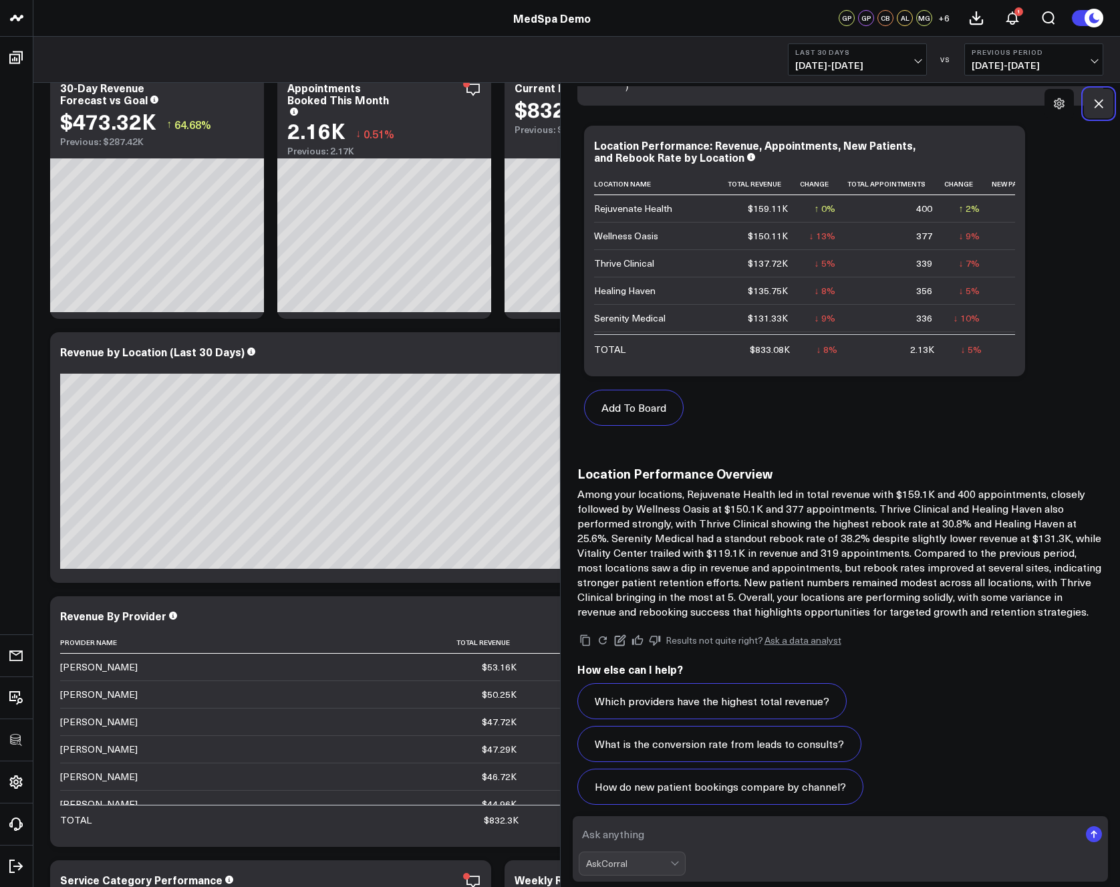
click at [1098, 106] on icon at bounding box center [1098, 103] width 13 height 13
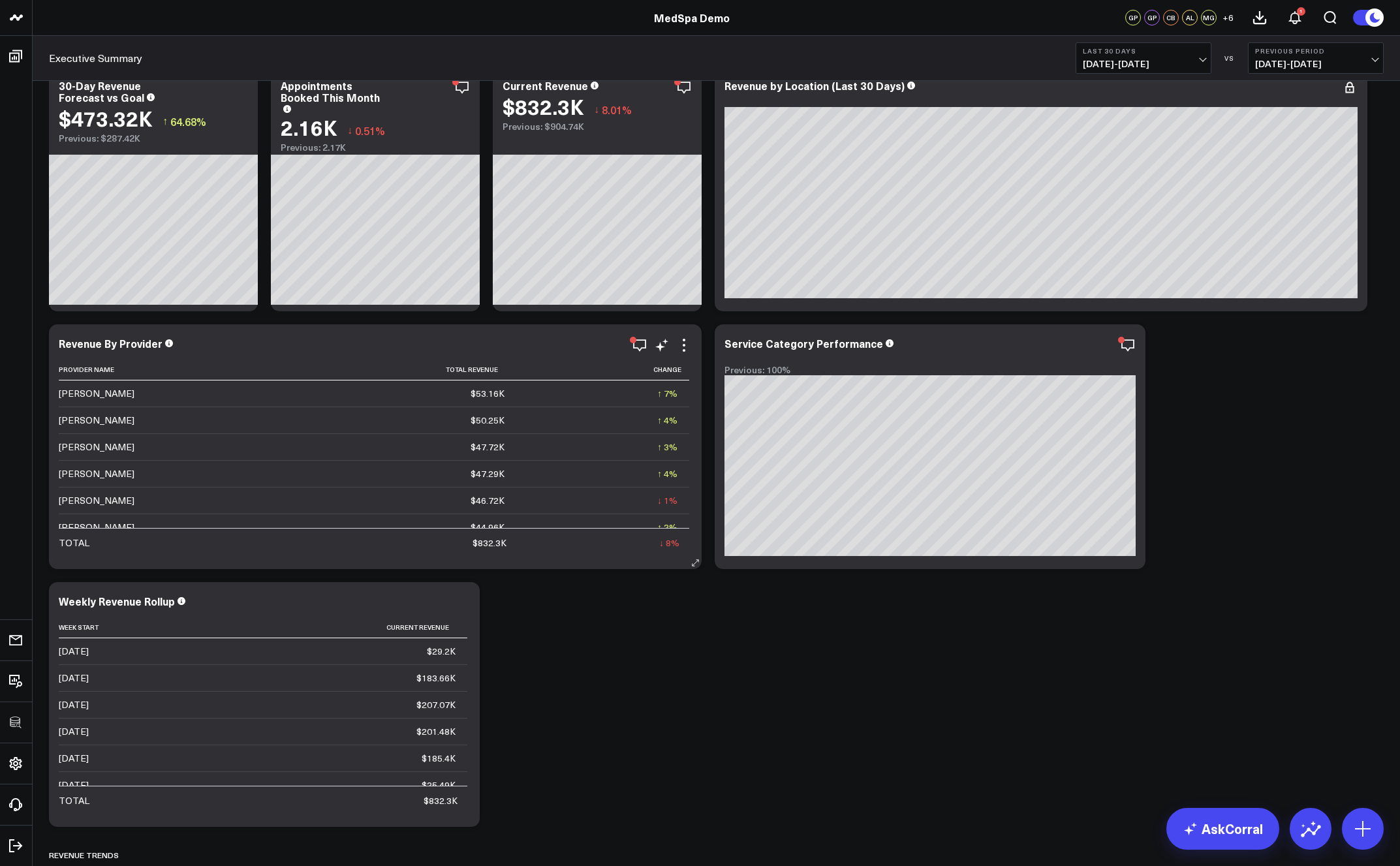
scroll to position [0, 0]
